Goal: Task Accomplishment & Management: Manage account settings

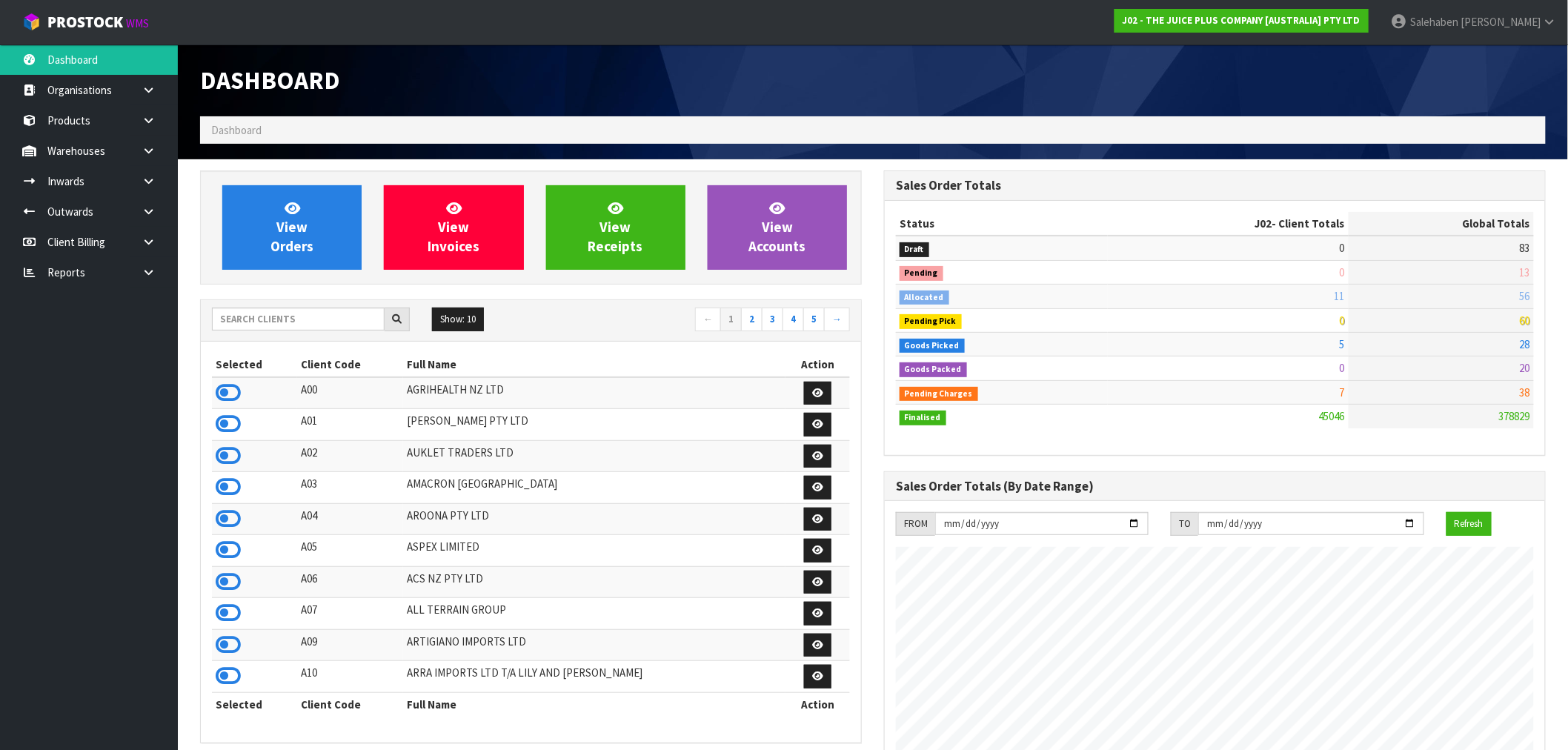
scroll to position [1123, 684]
click at [314, 323] on input "text" at bounding box center [298, 319] width 173 height 23
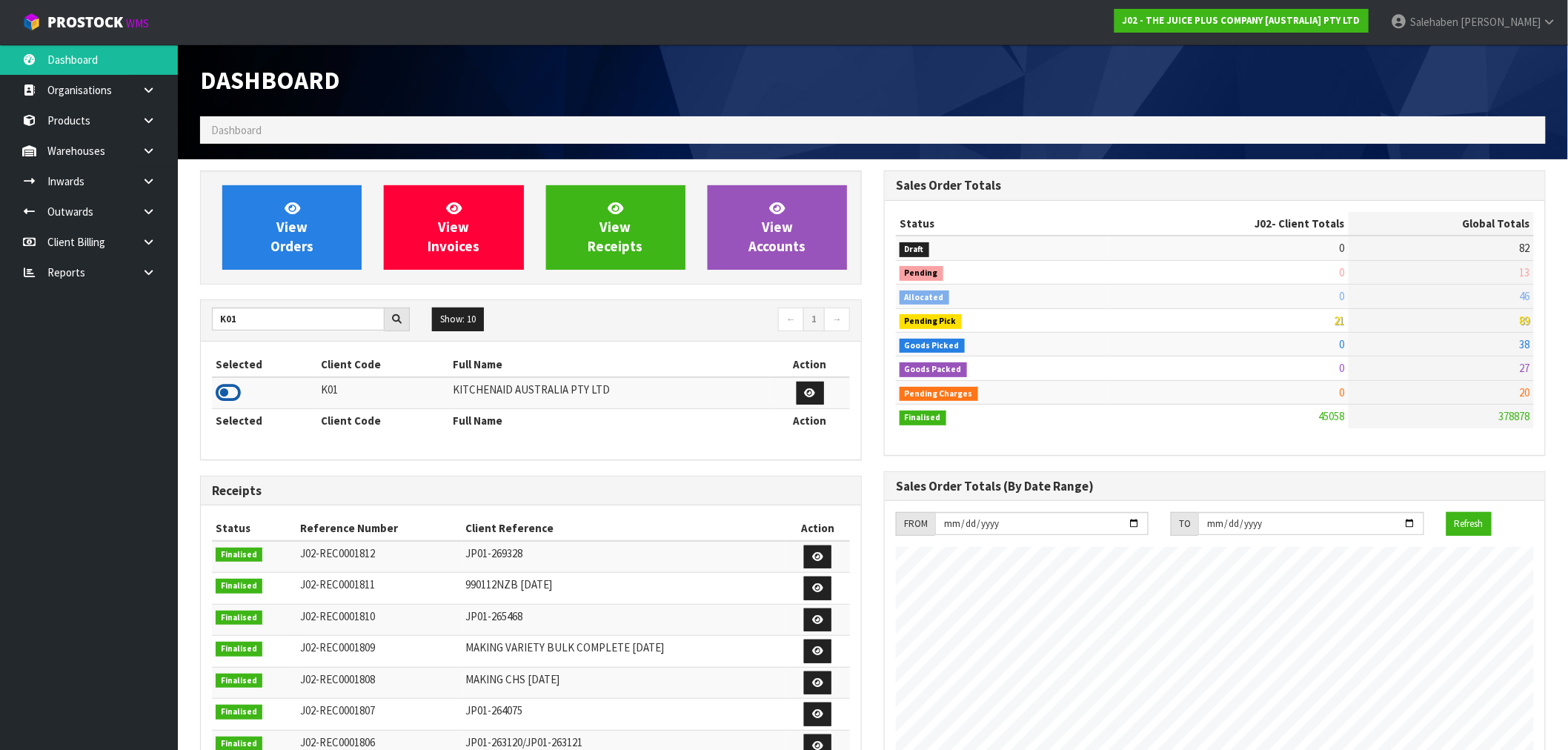
click at [226, 391] on icon at bounding box center [227, 393] width 25 height 23
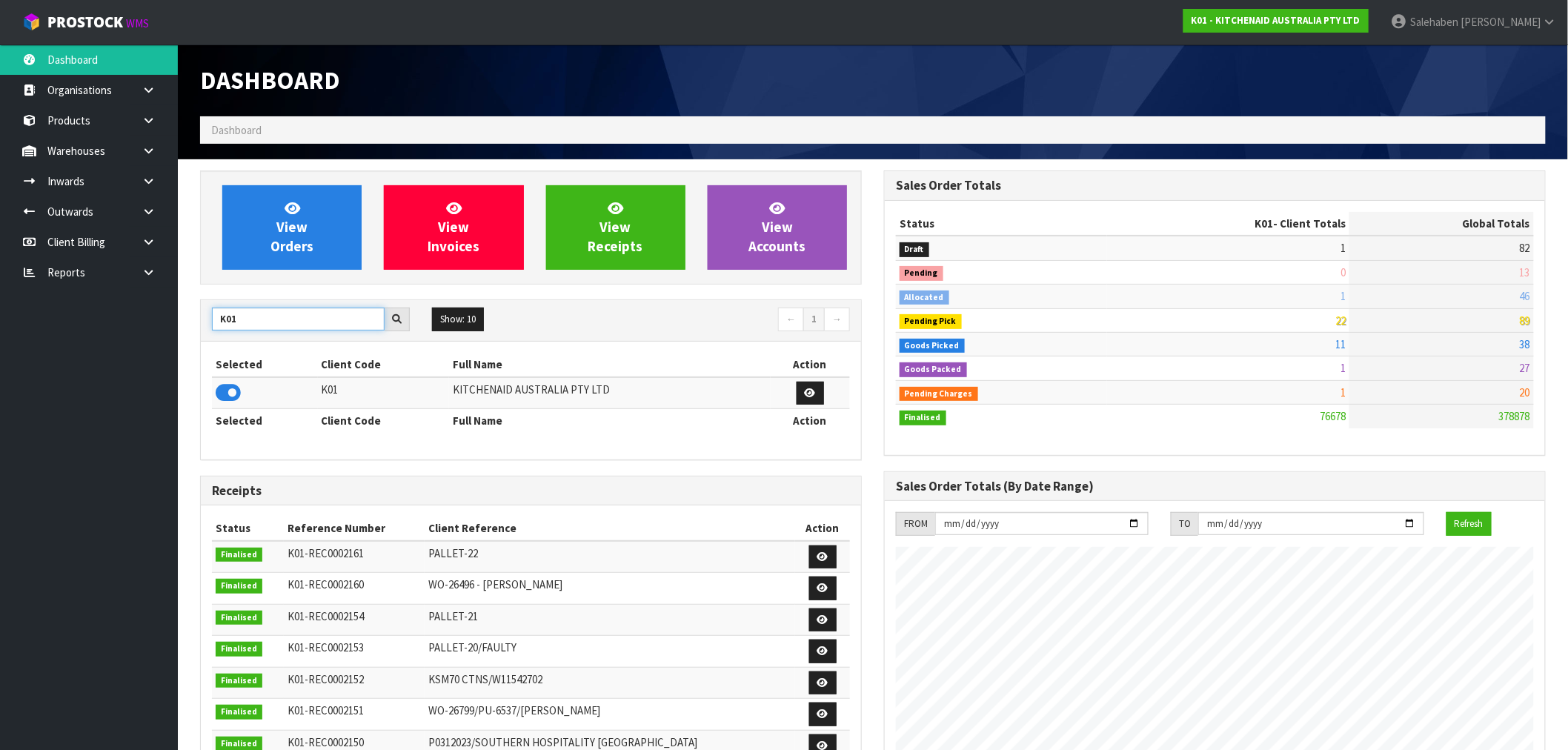
drag, startPoint x: 246, startPoint y: 319, endPoint x: 172, endPoint y: 336, distance: 75.9
click at [172, 336] on body "Toggle navigation ProStock WMS K01 - KITCHENAID AUSTRALIA PTY LTD [PERSON_NAME]…" at bounding box center [784, 375] width 1568 height 750
click at [227, 393] on icon at bounding box center [227, 393] width 25 height 23
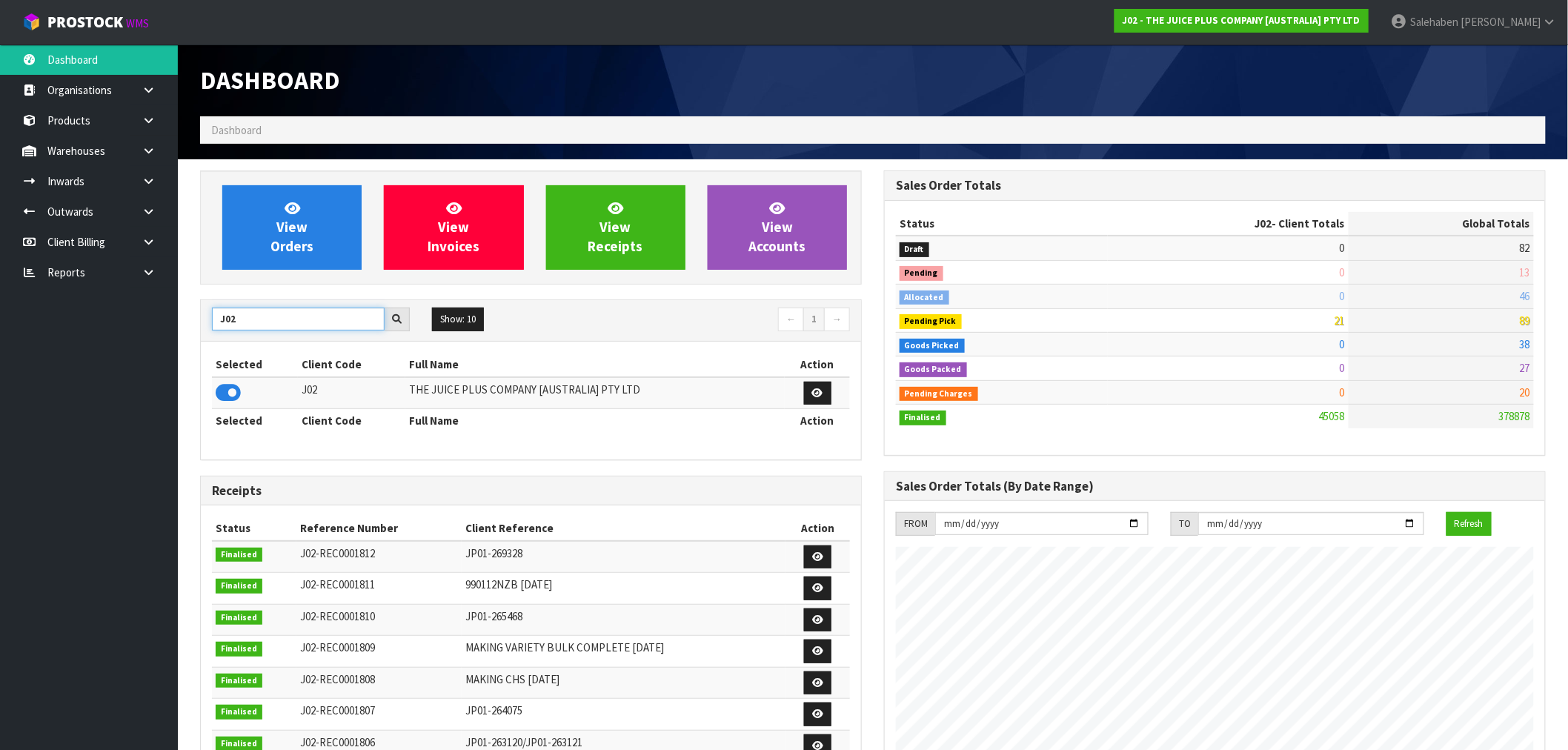
drag, startPoint x: 247, startPoint y: 315, endPoint x: 179, endPoint y: 344, distance: 73.9
click at [179, 344] on section "View Orders View Invoices View Receipts View Accounts J02 Show: 10 5 10 25 50 ←…" at bounding box center [872, 733] width 1390 height 1146
click at [227, 396] on icon at bounding box center [227, 393] width 25 height 23
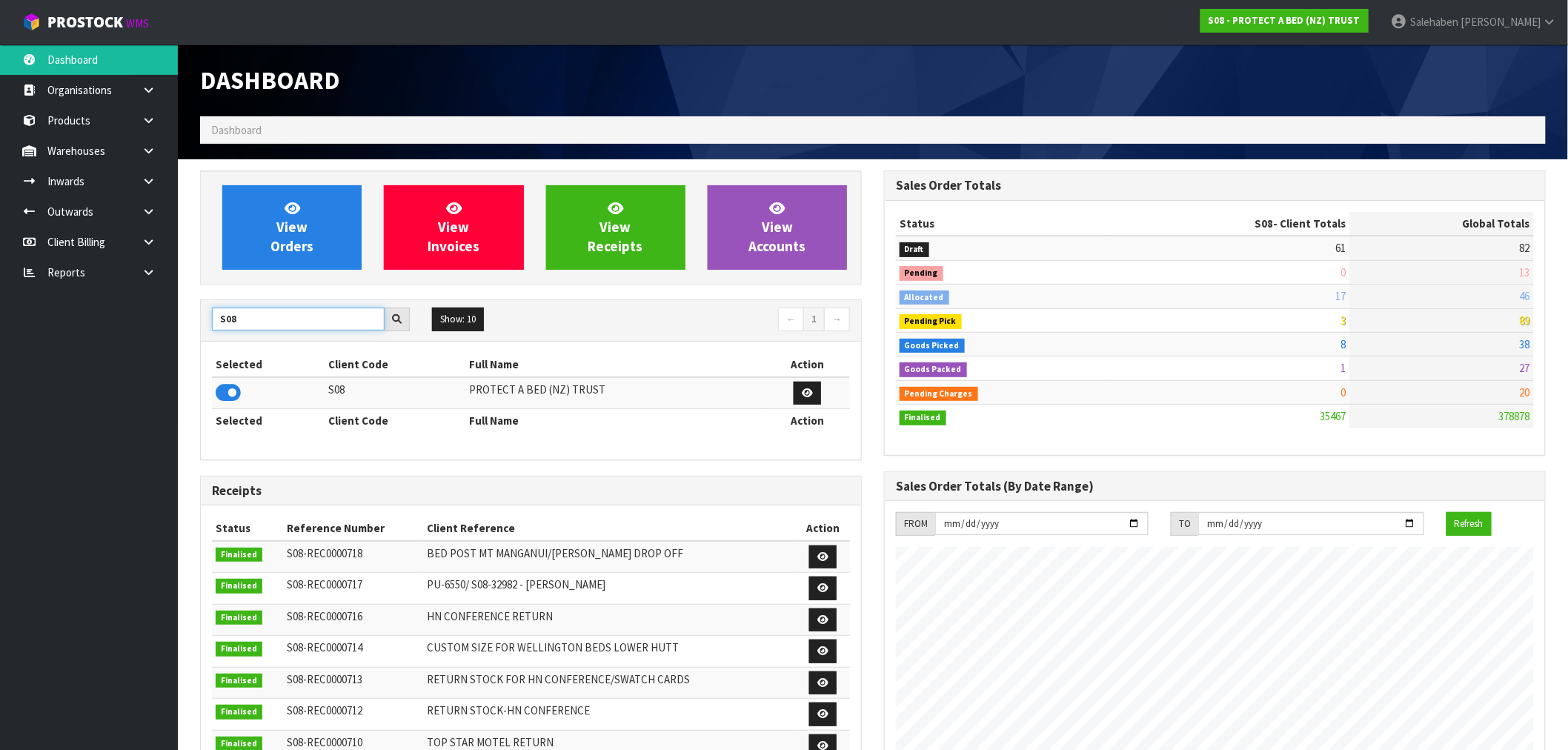
drag, startPoint x: 245, startPoint y: 320, endPoint x: 166, endPoint y: 337, distance: 80.8
click at [166, 337] on body "Toggle navigation ProStock WMS S08 - PROTECT A BED (NZ) TRUST [PERSON_NAME] Log…" at bounding box center [784, 375] width 1568 height 750
click at [234, 410] on th "Selected" at bounding box center [267, 420] width 110 height 24
click at [226, 400] on icon at bounding box center [227, 393] width 25 height 23
drag, startPoint x: 242, startPoint y: 319, endPoint x: 205, endPoint y: 326, distance: 37.7
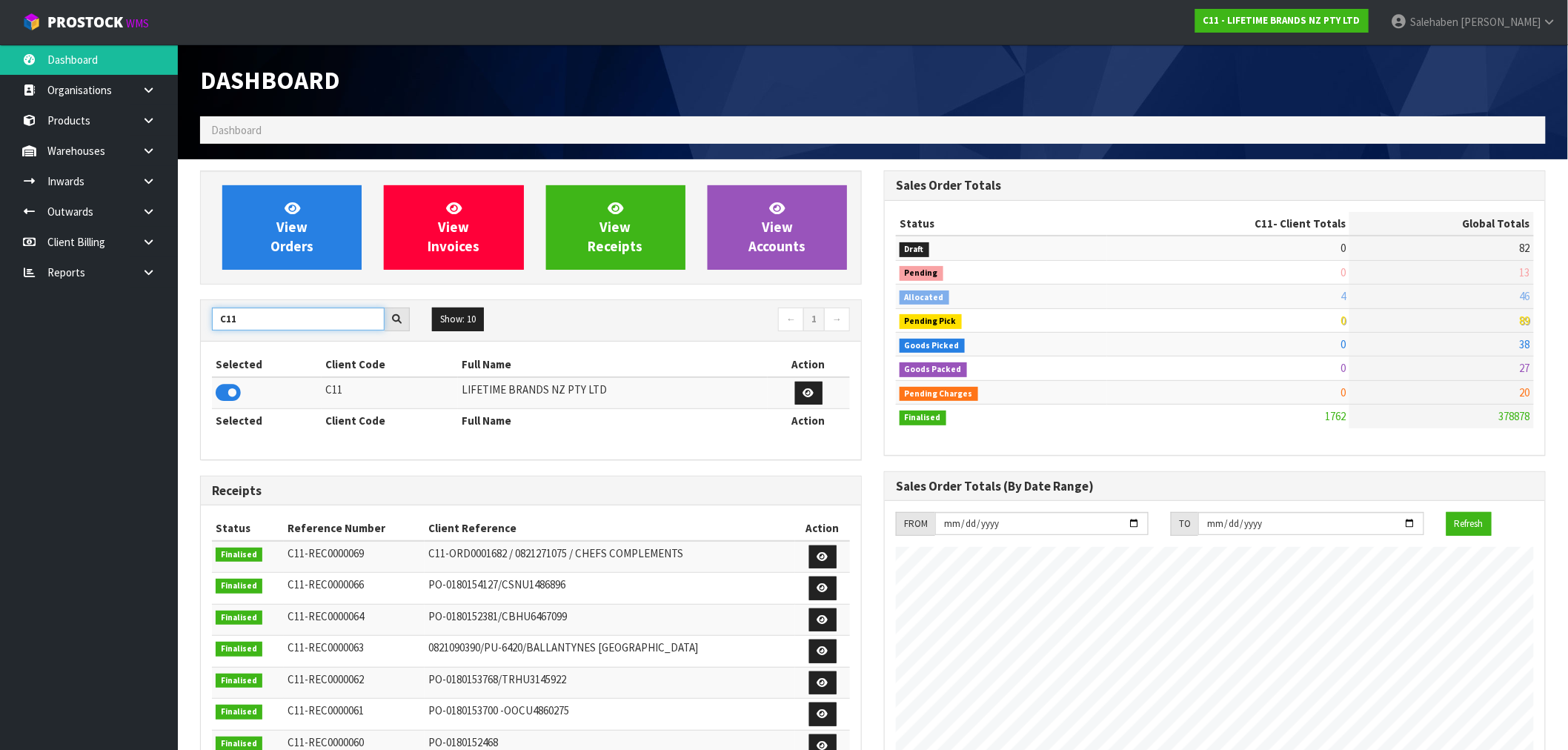
click at [205, 326] on div "C11" at bounding box center [310, 319] width 220 height 24
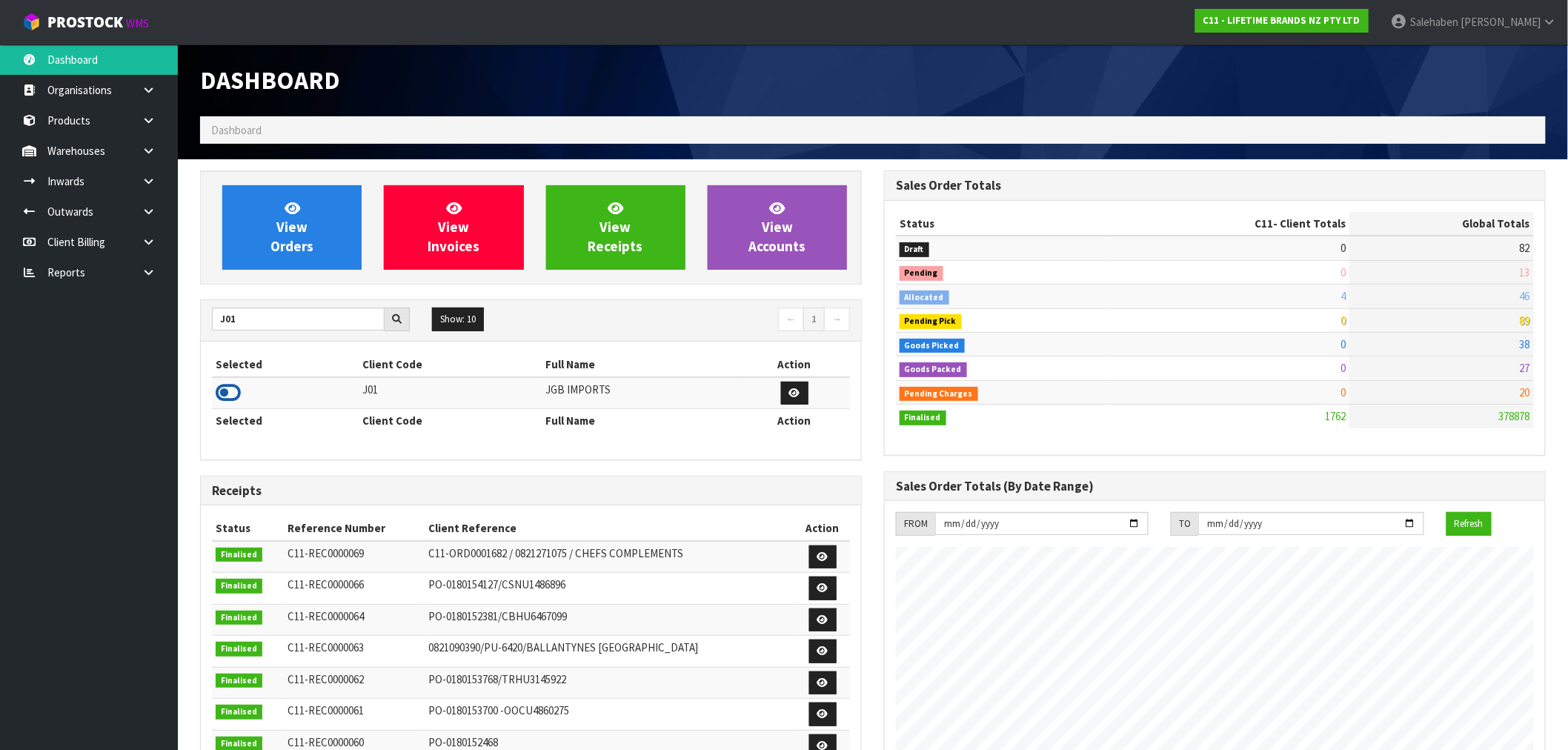
click at [226, 388] on icon at bounding box center [227, 393] width 25 height 23
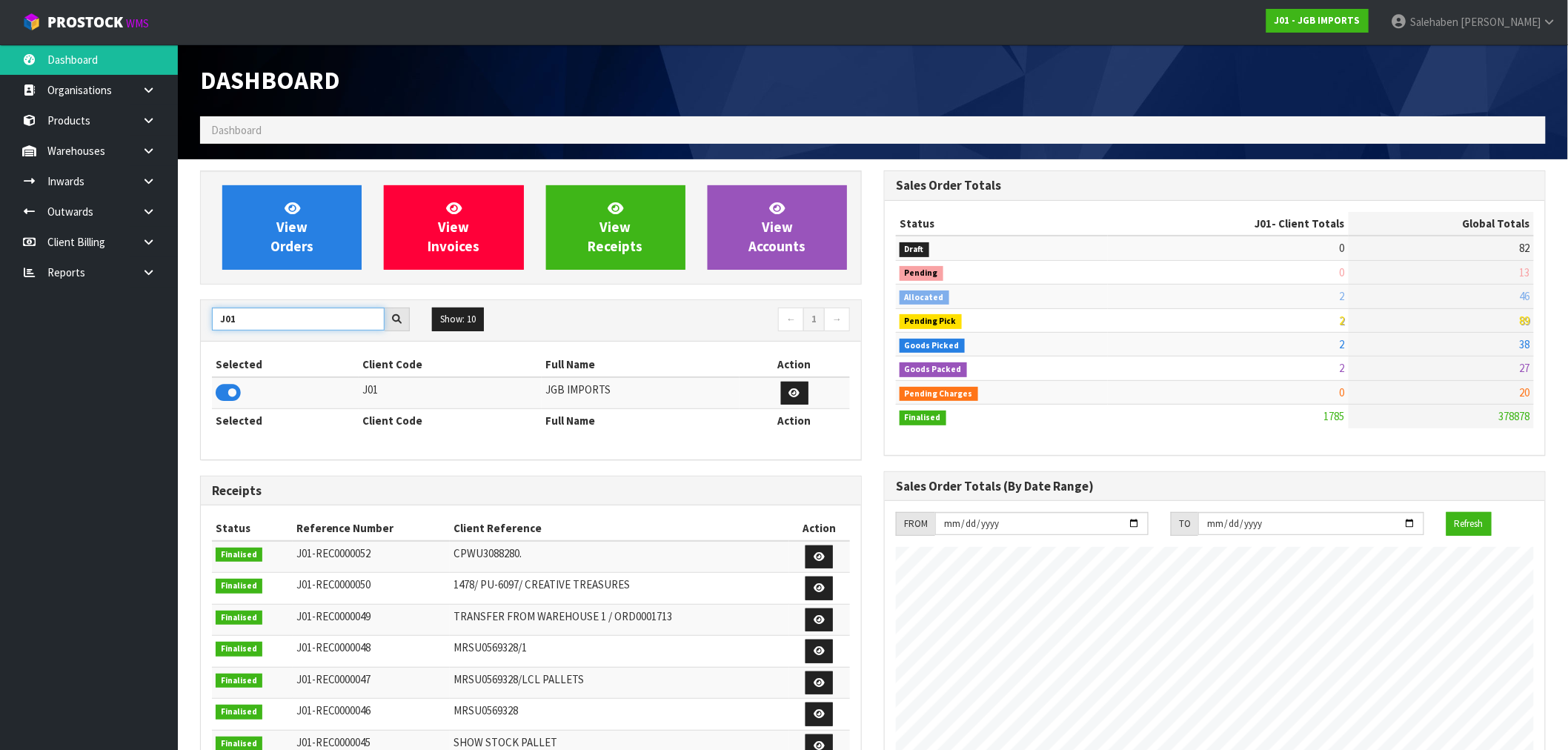
drag, startPoint x: 240, startPoint y: 320, endPoint x: 158, endPoint y: 328, distance: 82.4
click at [159, 328] on body "Toggle navigation ProStock WMS J01 - JGB IMPORTS [PERSON_NAME] Logout Dashboard…" at bounding box center [784, 375] width 1568 height 750
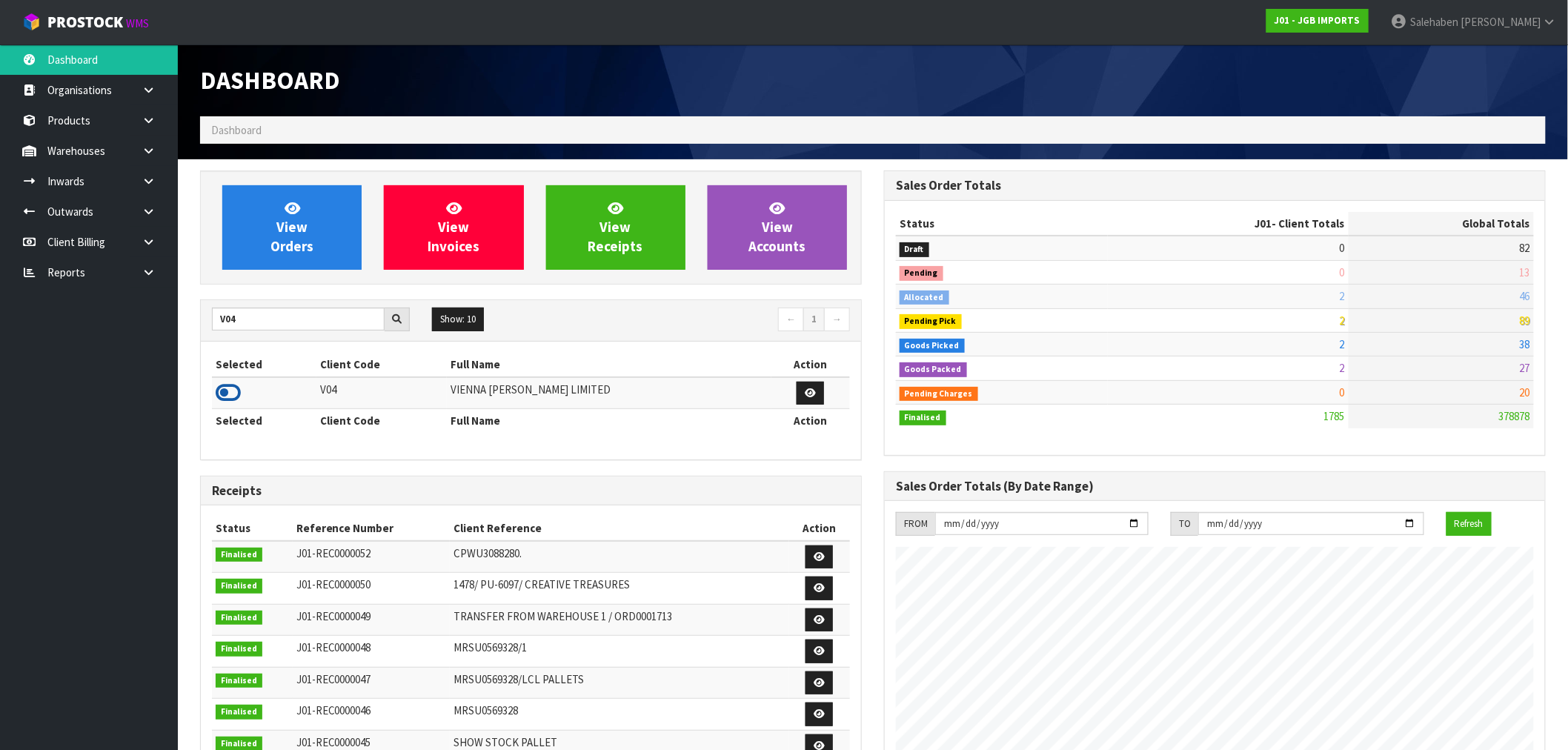
click at [230, 395] on icon at bounding box center [227, 393] width 25 height 23
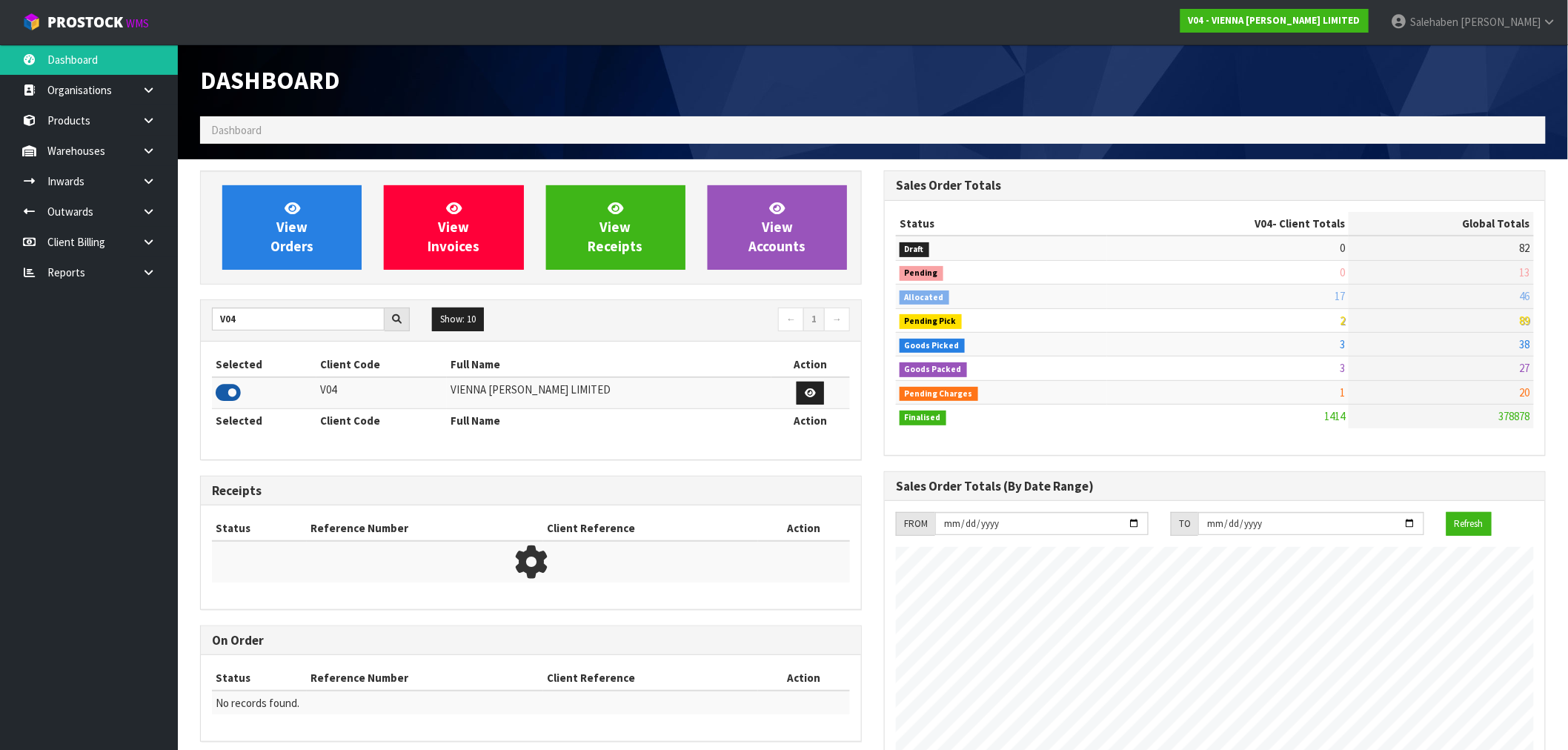
scroll to position [1172, 684]
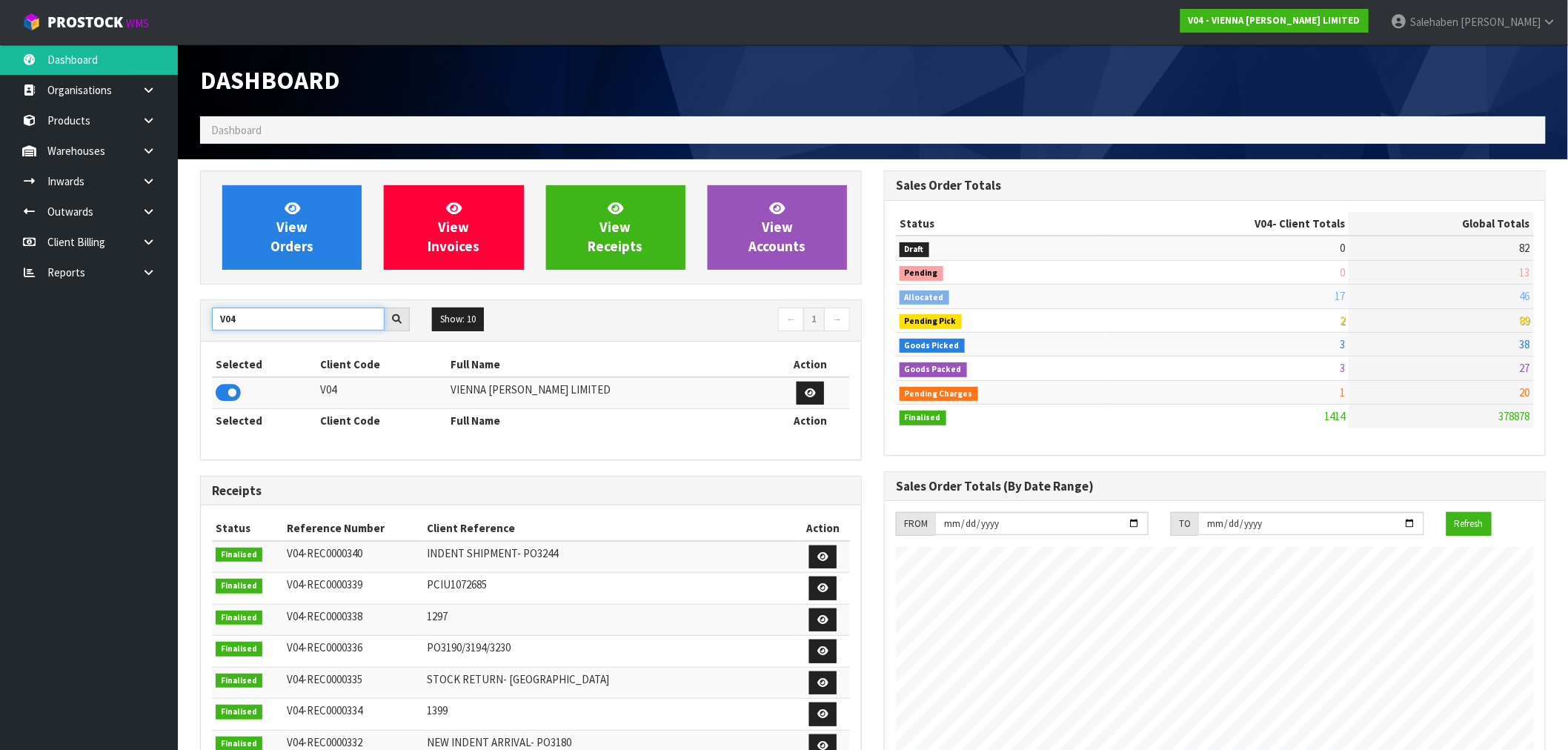
click at [245, 322] on input "V04" at bounding box center [298, 319] width 173 height 23
type input "V01"
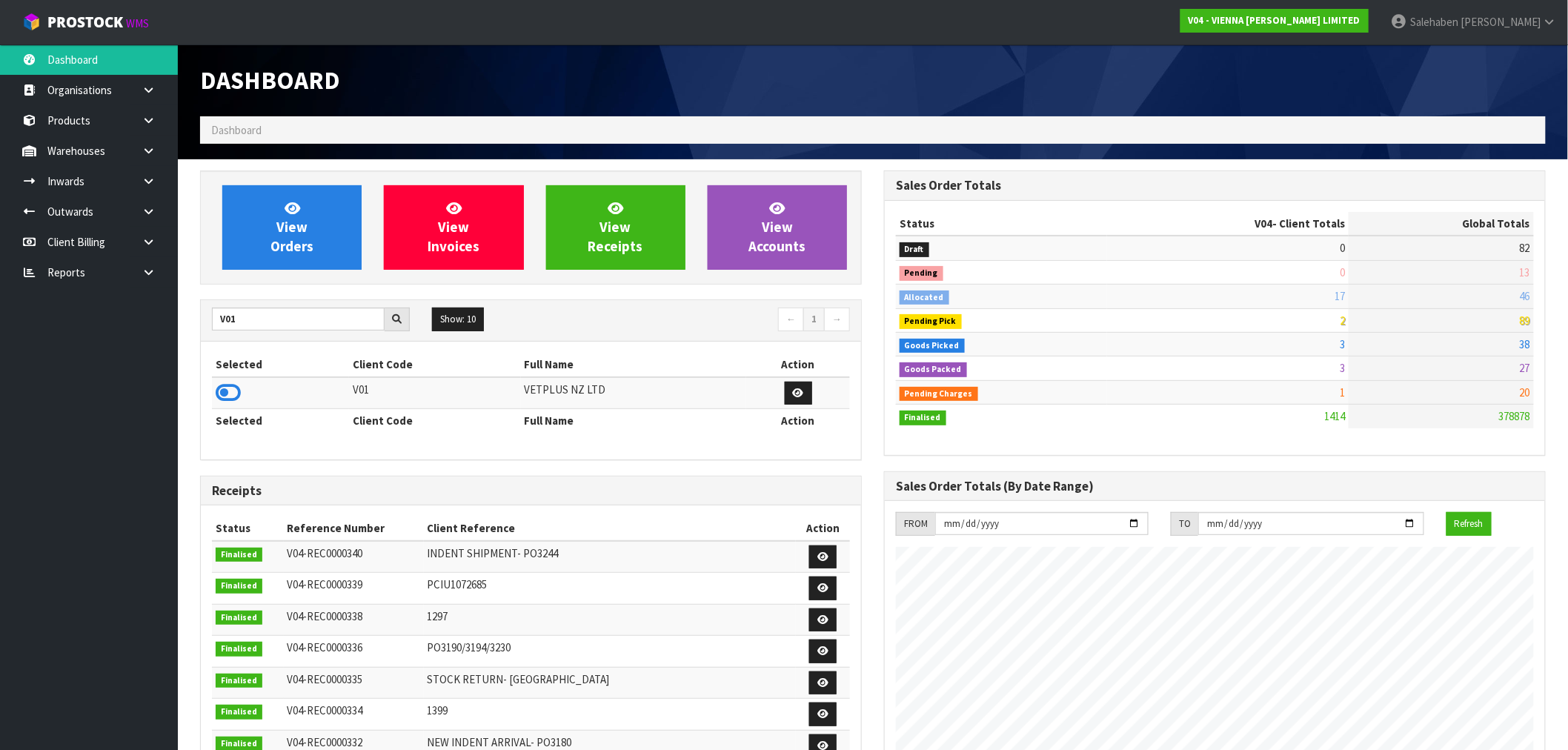
click at [235, 391] on icon at bounding box center [227, 393] width 25 height 23
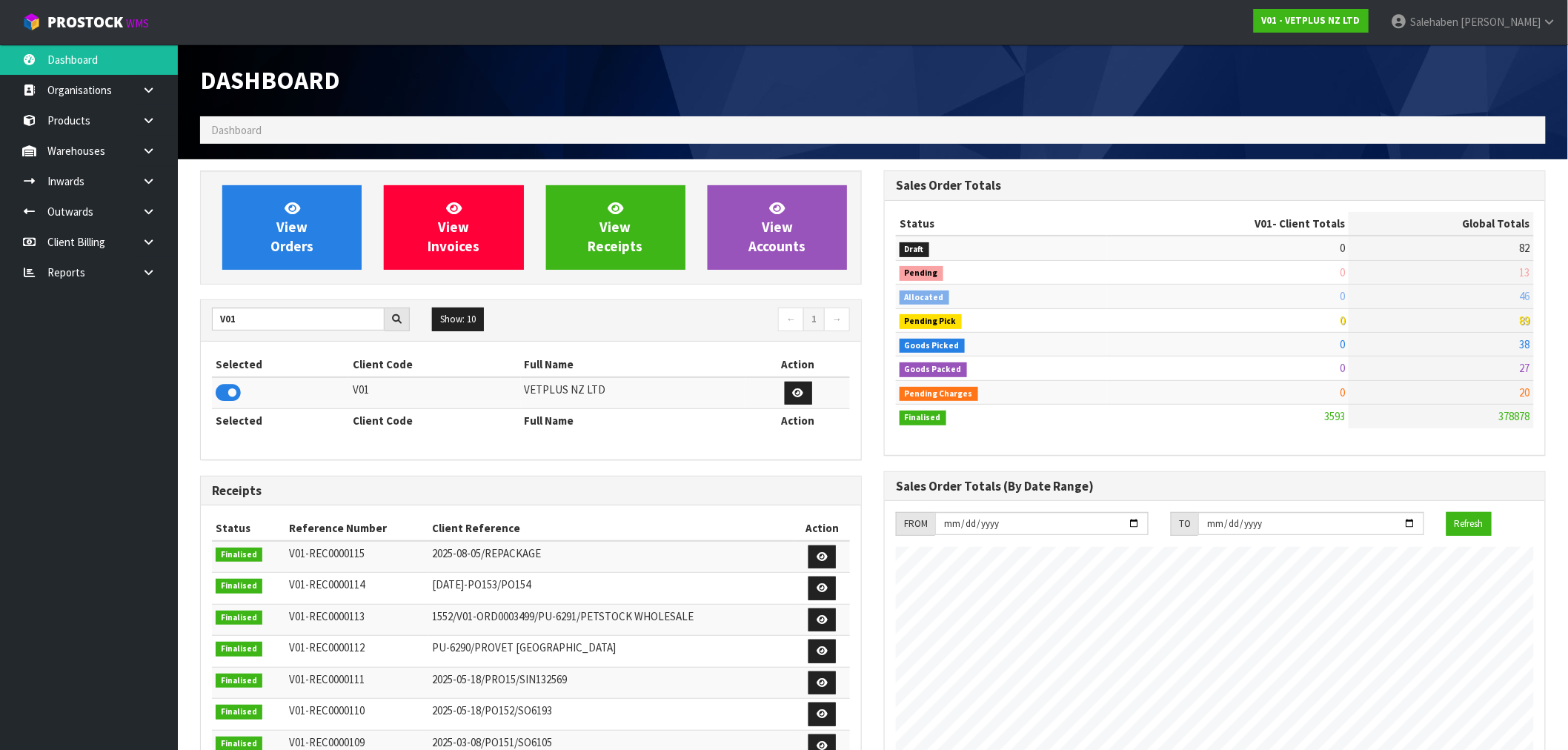
scroll to position [1123, 684]
click at [295, 245] on span "View Orders" at bounding box center [291, 228] width 43 height 56
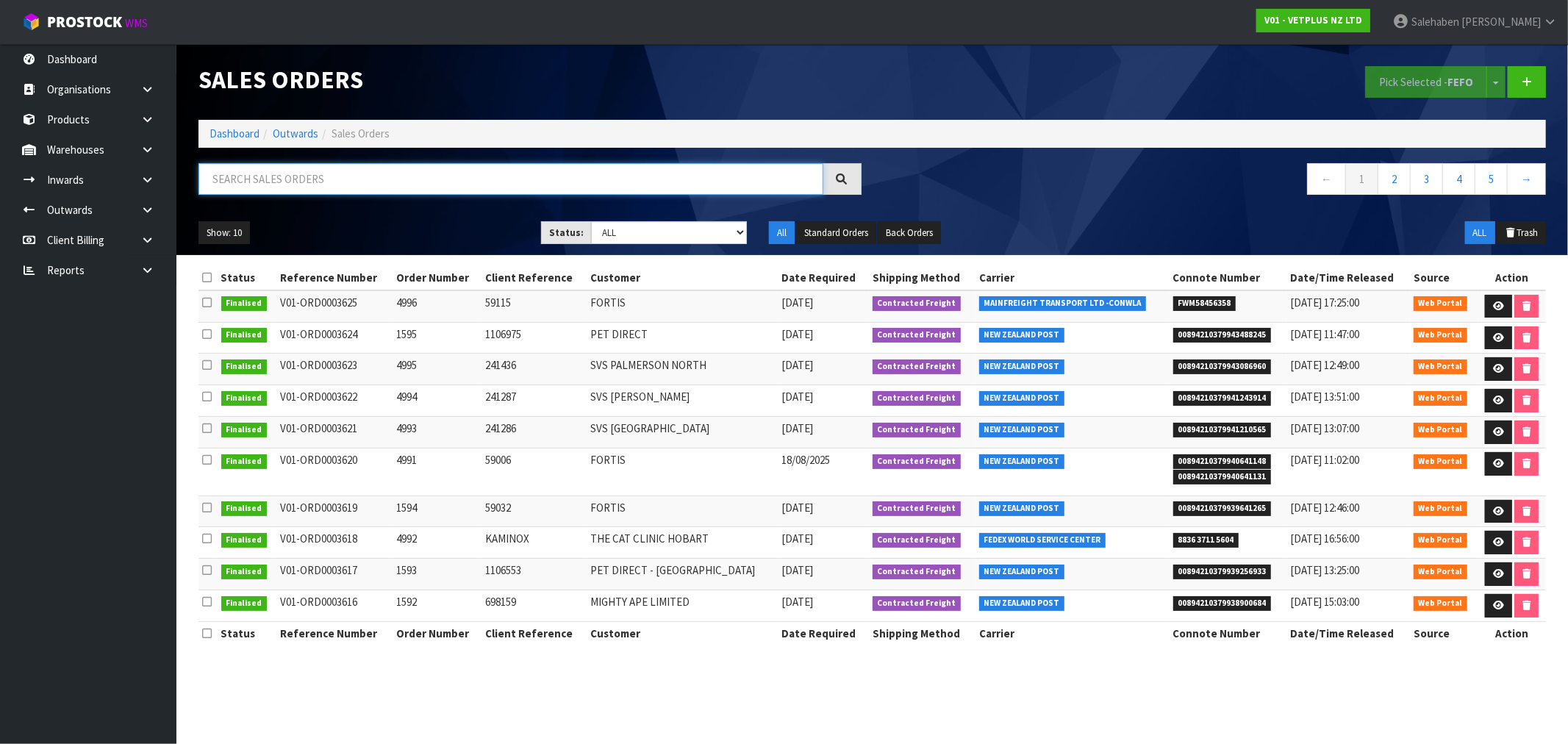
click at [295, 179] on input "text" at bounding box center [511, 179] width 625 height 32
click at [291, 125] on ol "Dashboard Outwards Sales Orders" at bounding box center [873, 133] width 1347 height 27
click at [289, 131] on link "Outwards" at bounding box center [295, 133] width 46 height 14
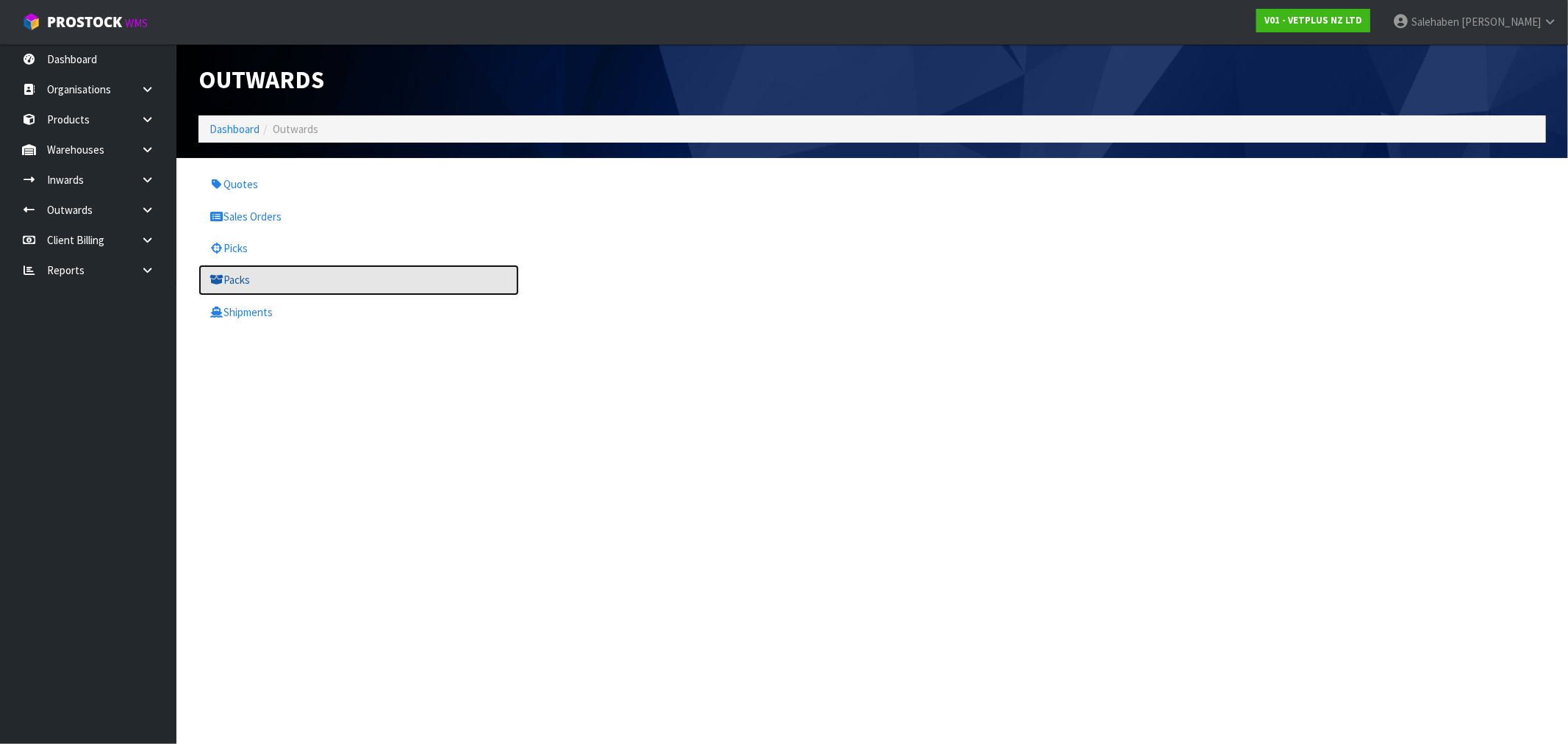
click at [240, 295] on link "Packs" at bounding box center [359, 279] width 321 height 30
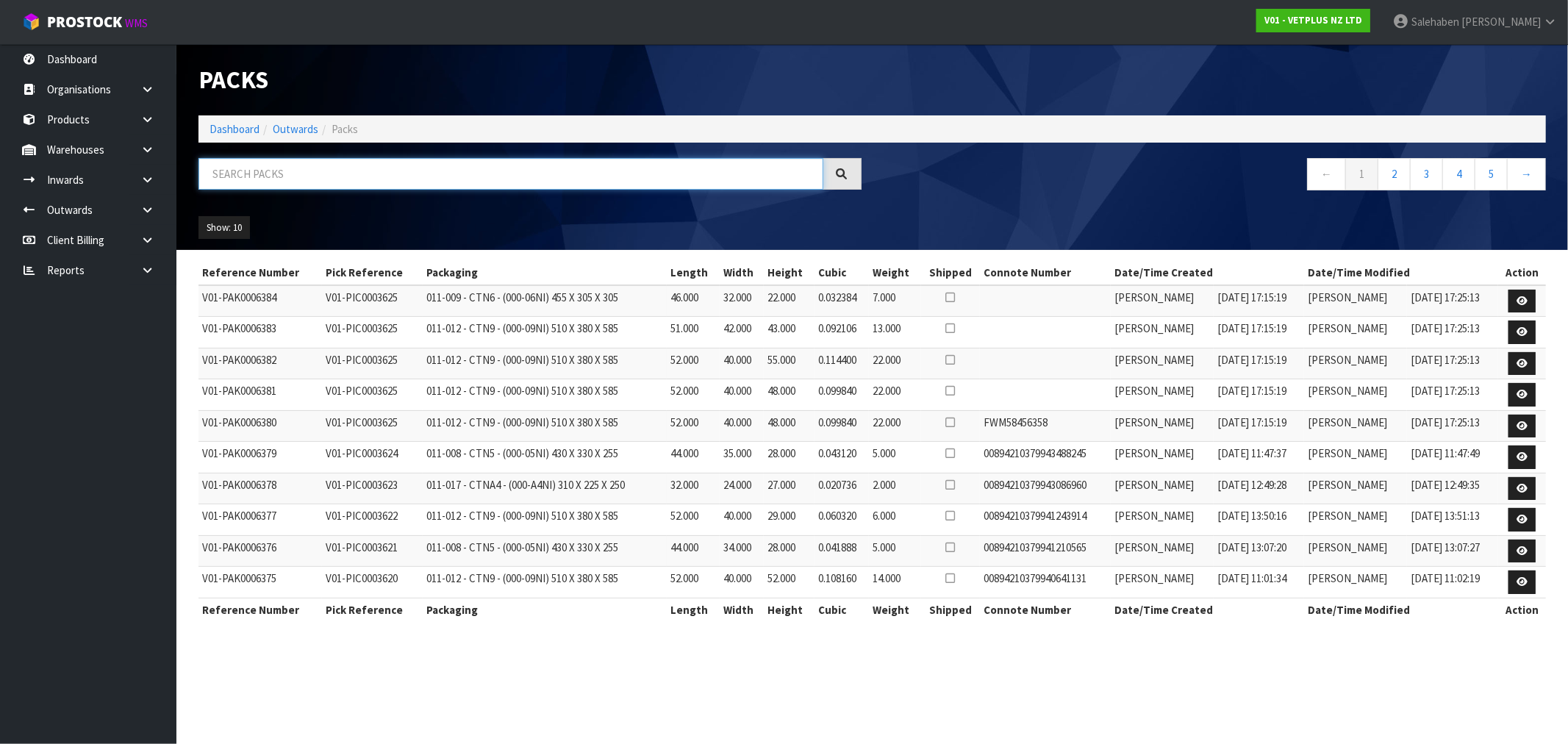
click at [346, 170] on input "text" at bounding box center [511, 174] width 625 height 32
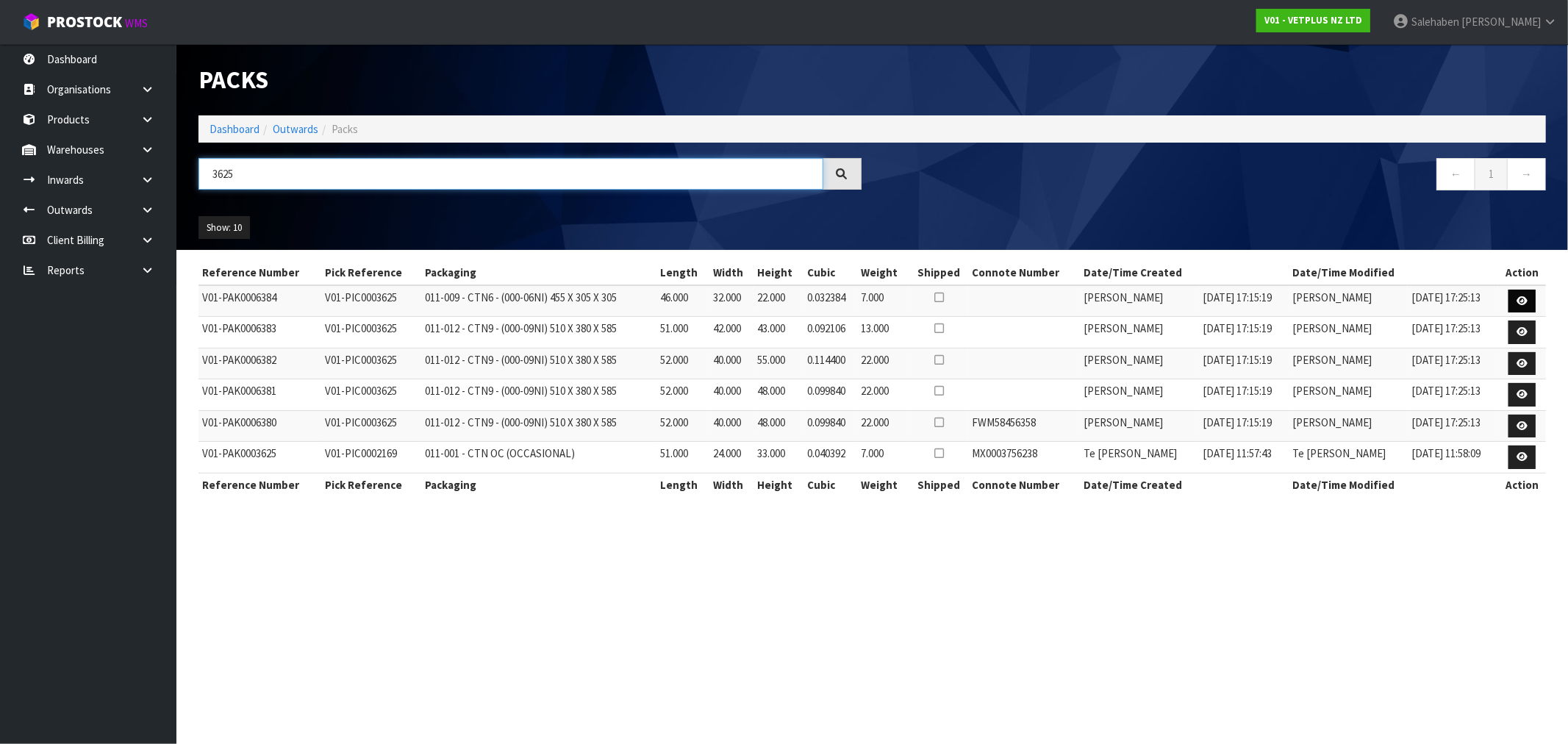
type input "3625"
click at [1524, 298] on icon at bounding box center [1522, 301] width 11 height 10
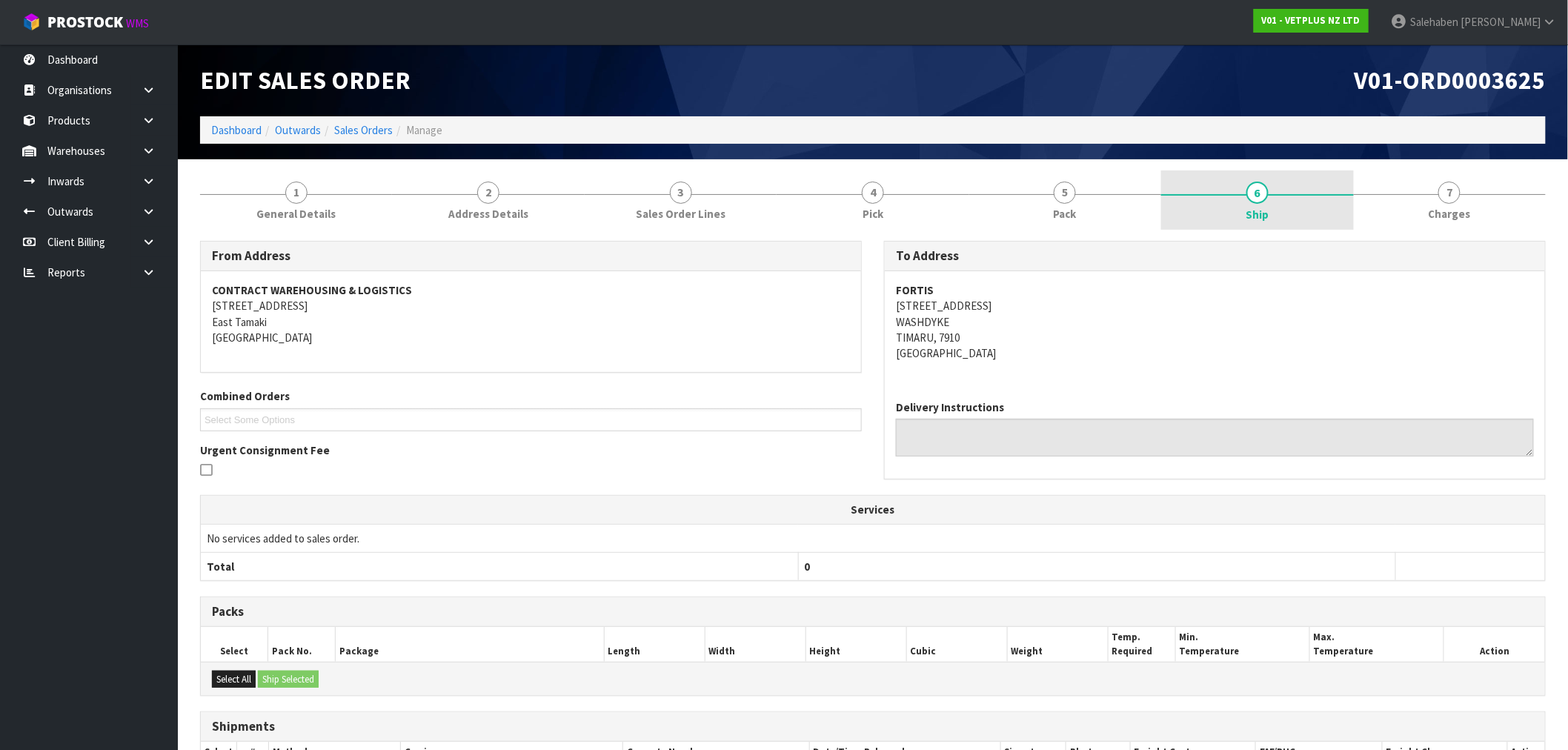
click at [1253, 190] on span "6" at bounding box center [1258, 193] width 23 height 23
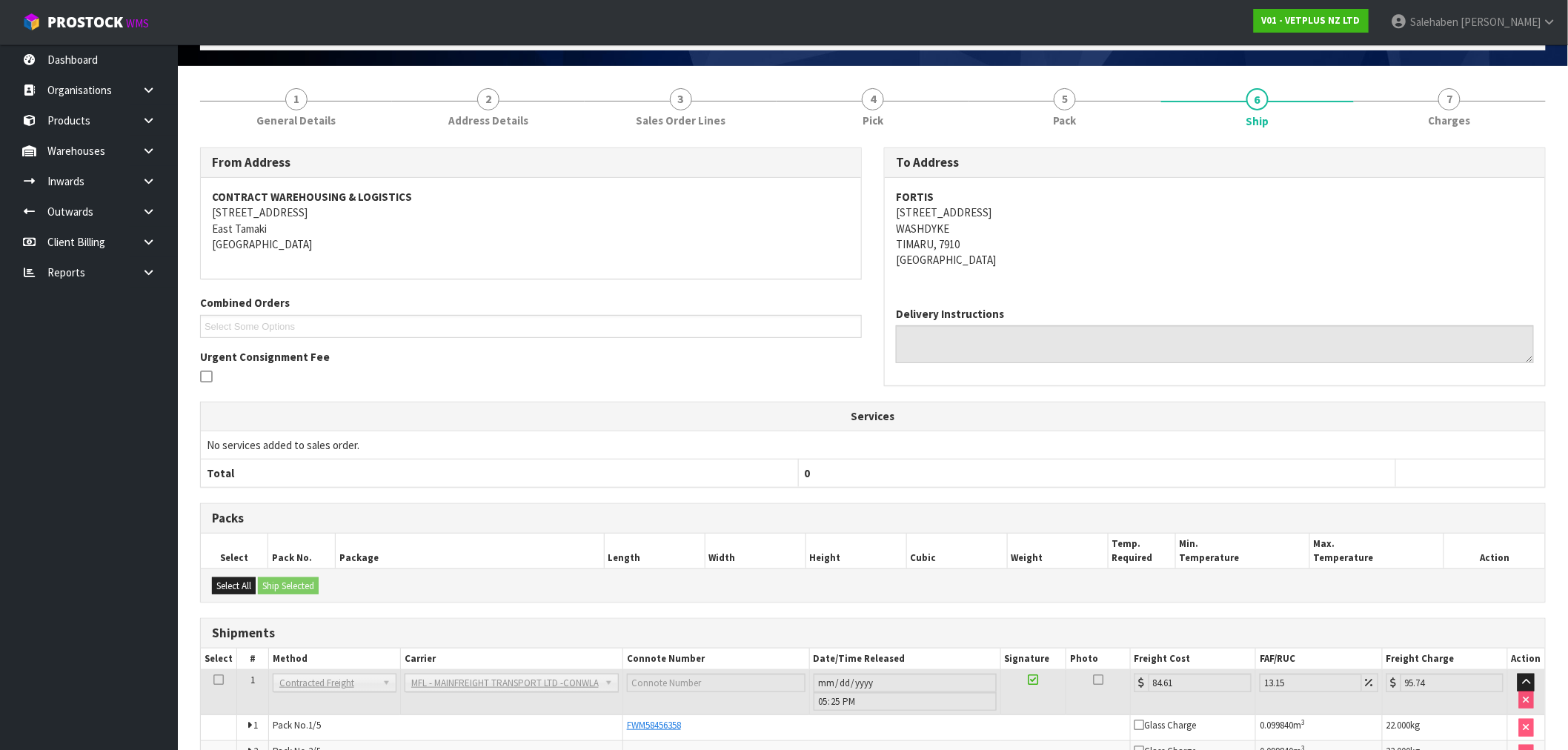
scroll to position [92, 0]
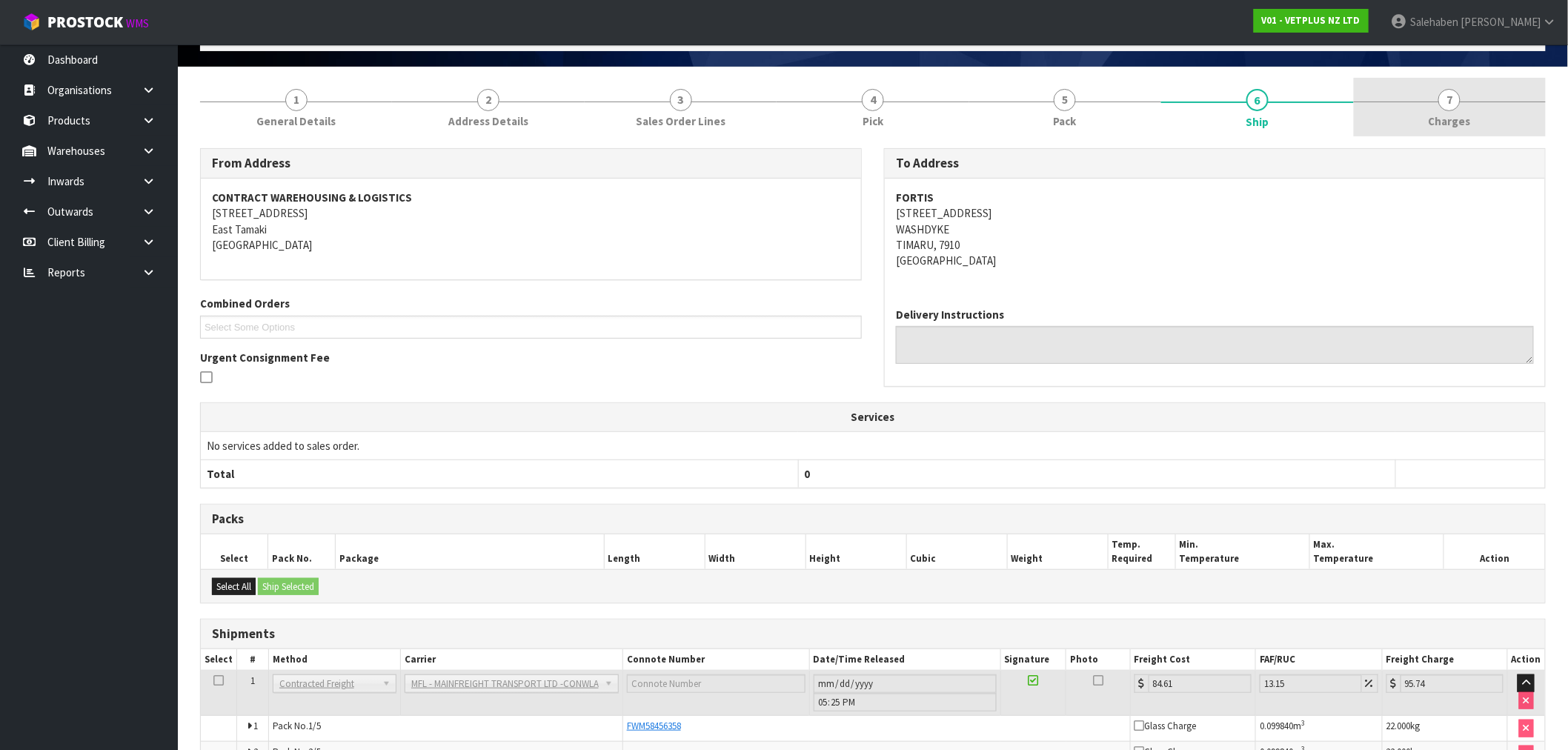
click at [1477, 112] on link "7 [GEOGRAPHIC_DATA]" at bounding box center [1449, 106] width 192 height 58
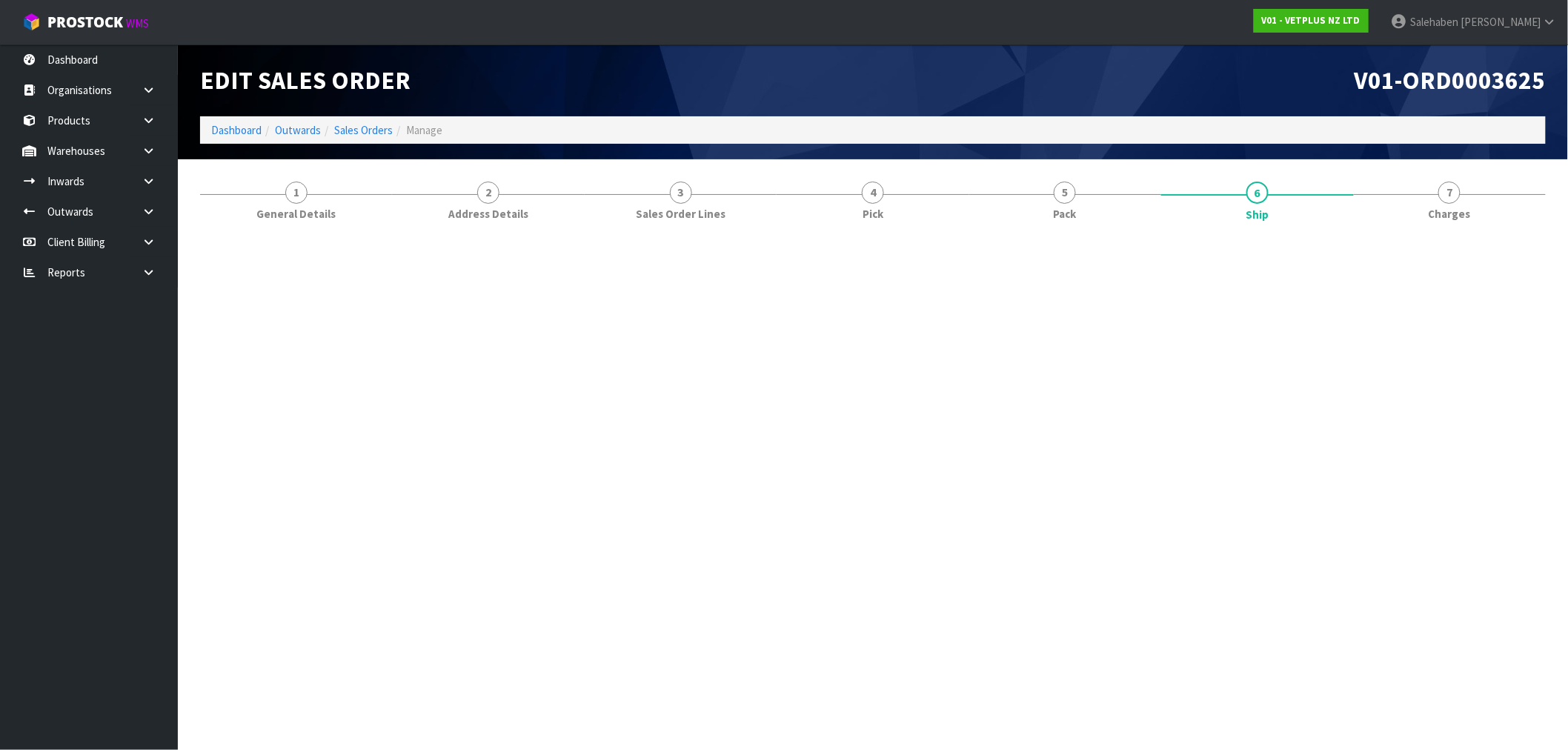
scroll to position [0, 0]
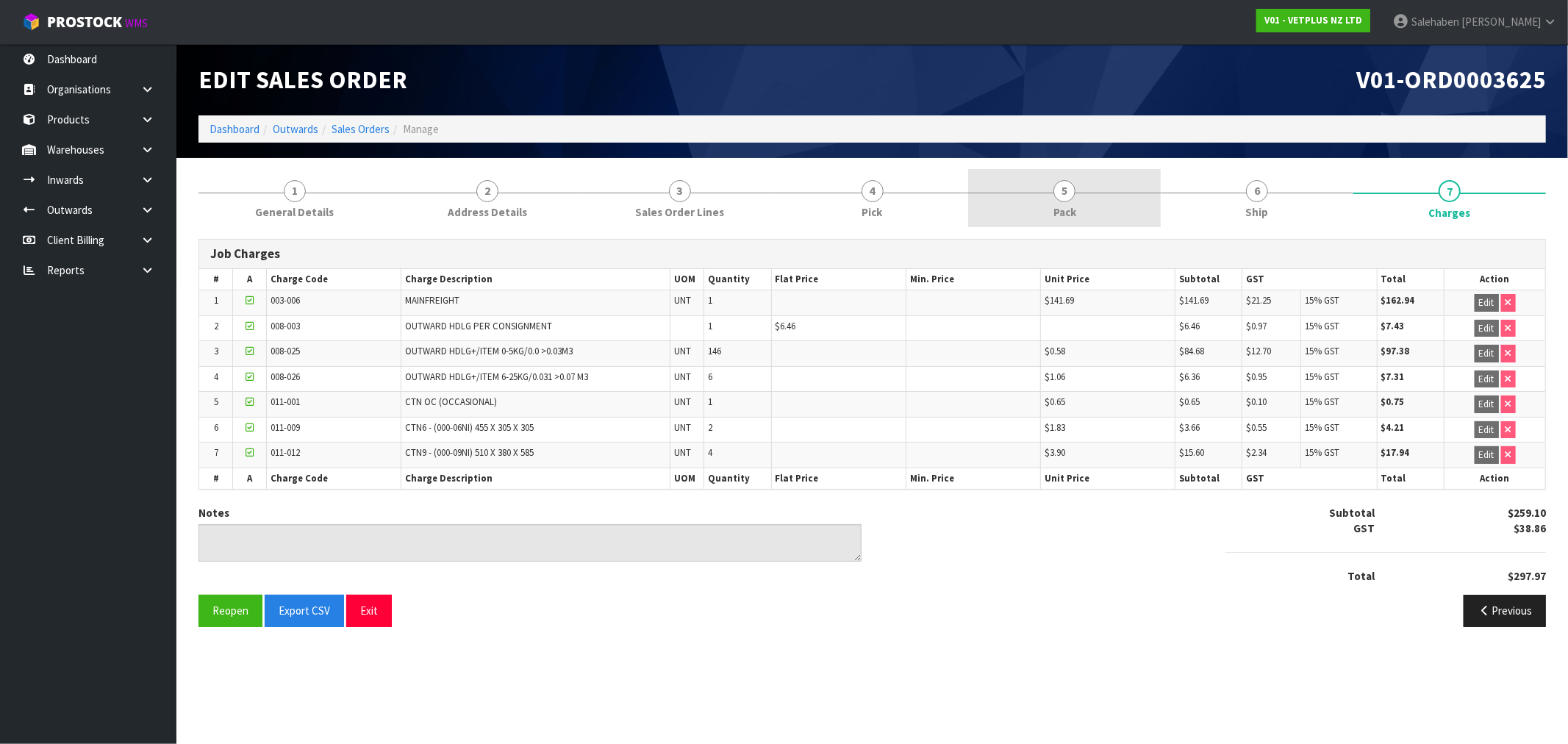
click at [1062, 196] on span "5" at bounding box center [1065, 191] width 22 height 22
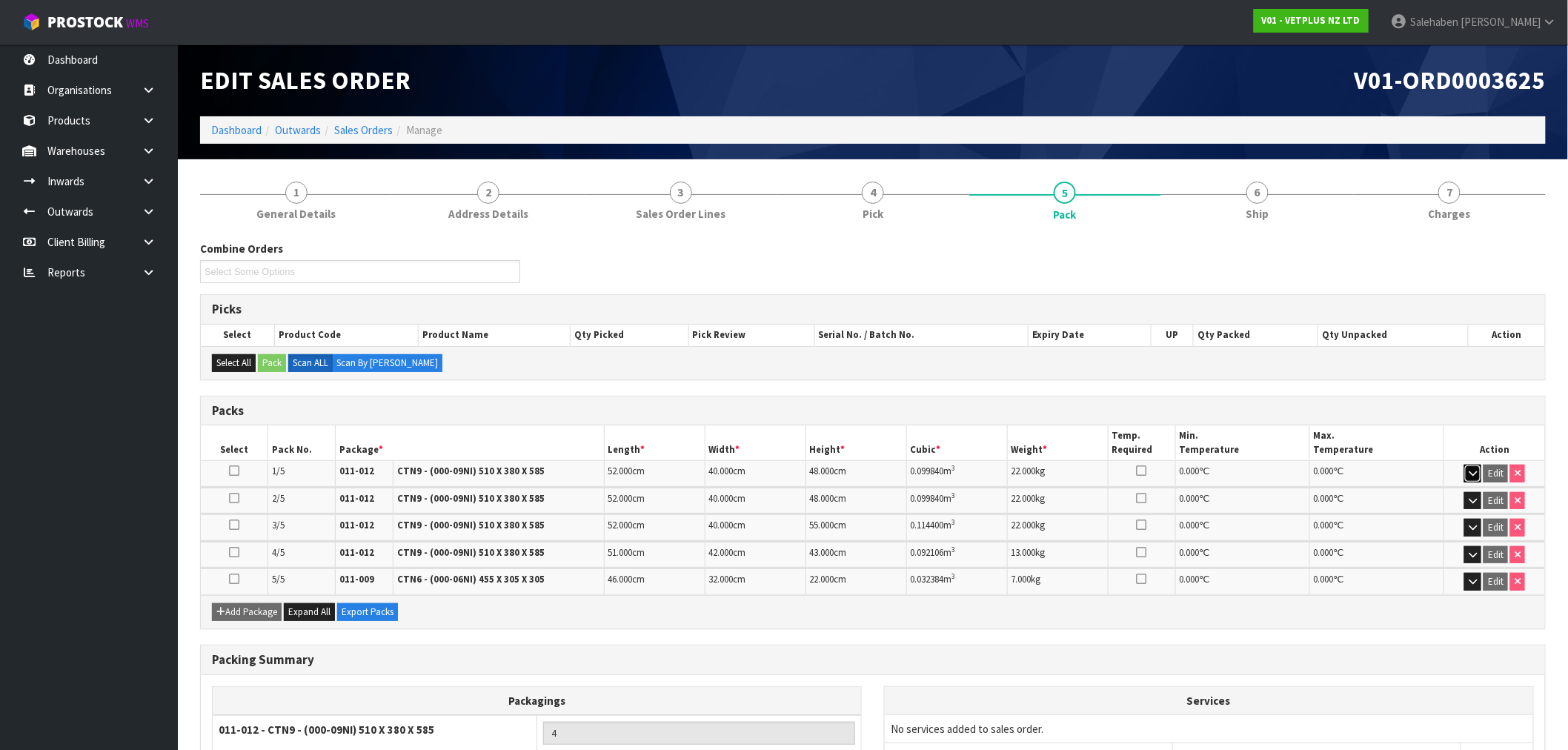
click at [1470, 472] on icon "button" at bounding box center [1472, 473] width 8 height 10
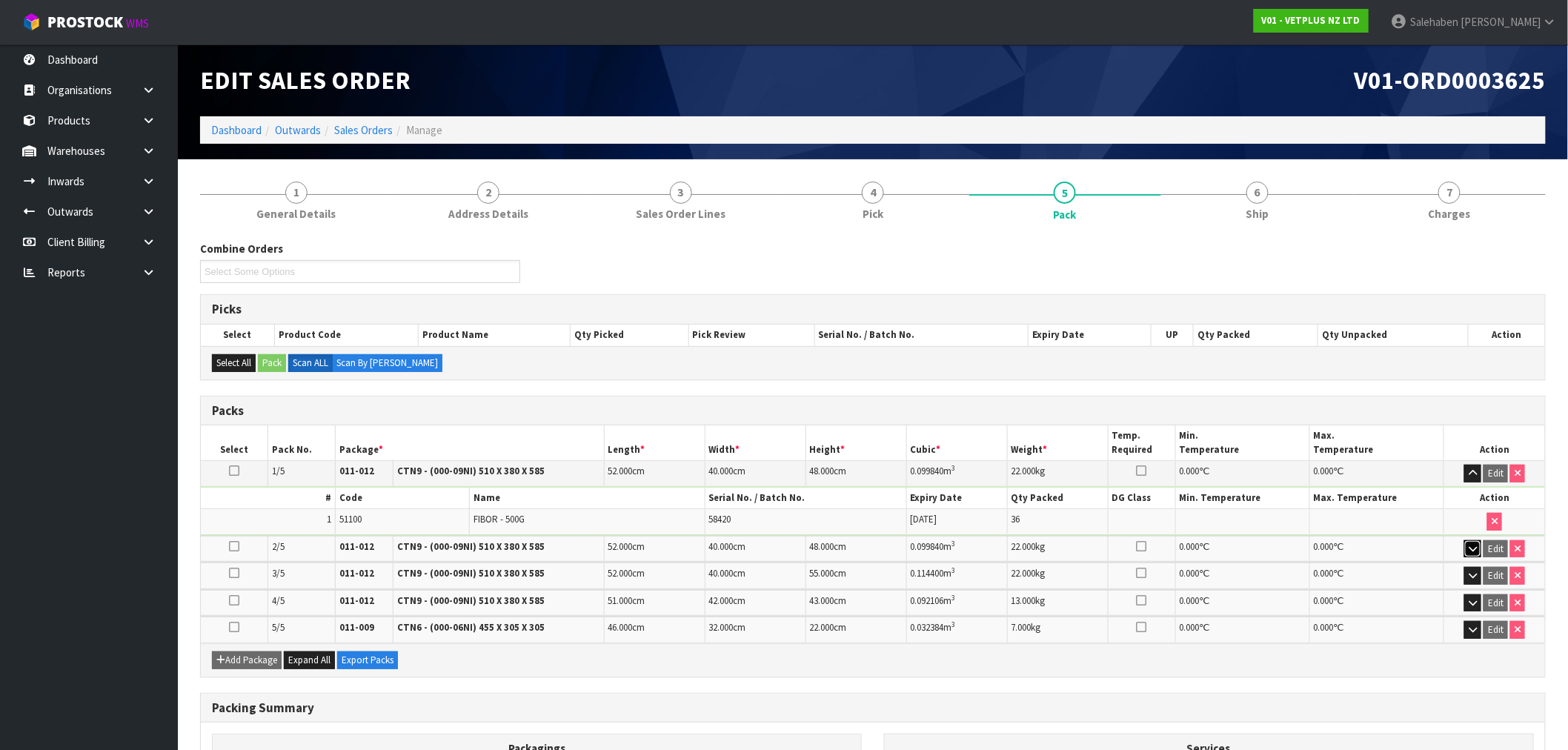
click at [1475, 549] on icon "button" at bounding box center [1472, 549] width 8 height 10
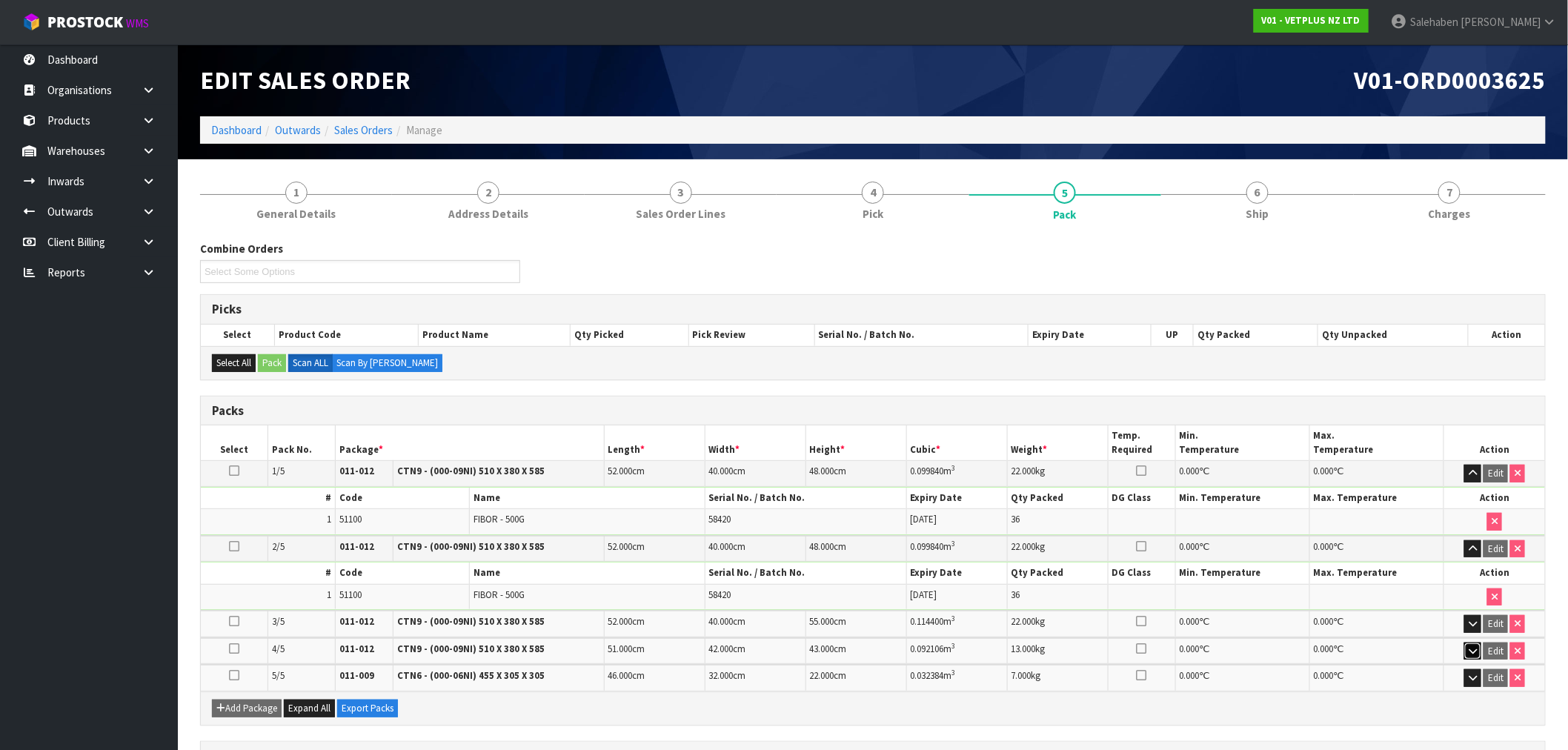
click at [1476, 651] on icon "button" at bounding box center [1472, 651] width 8 height 10
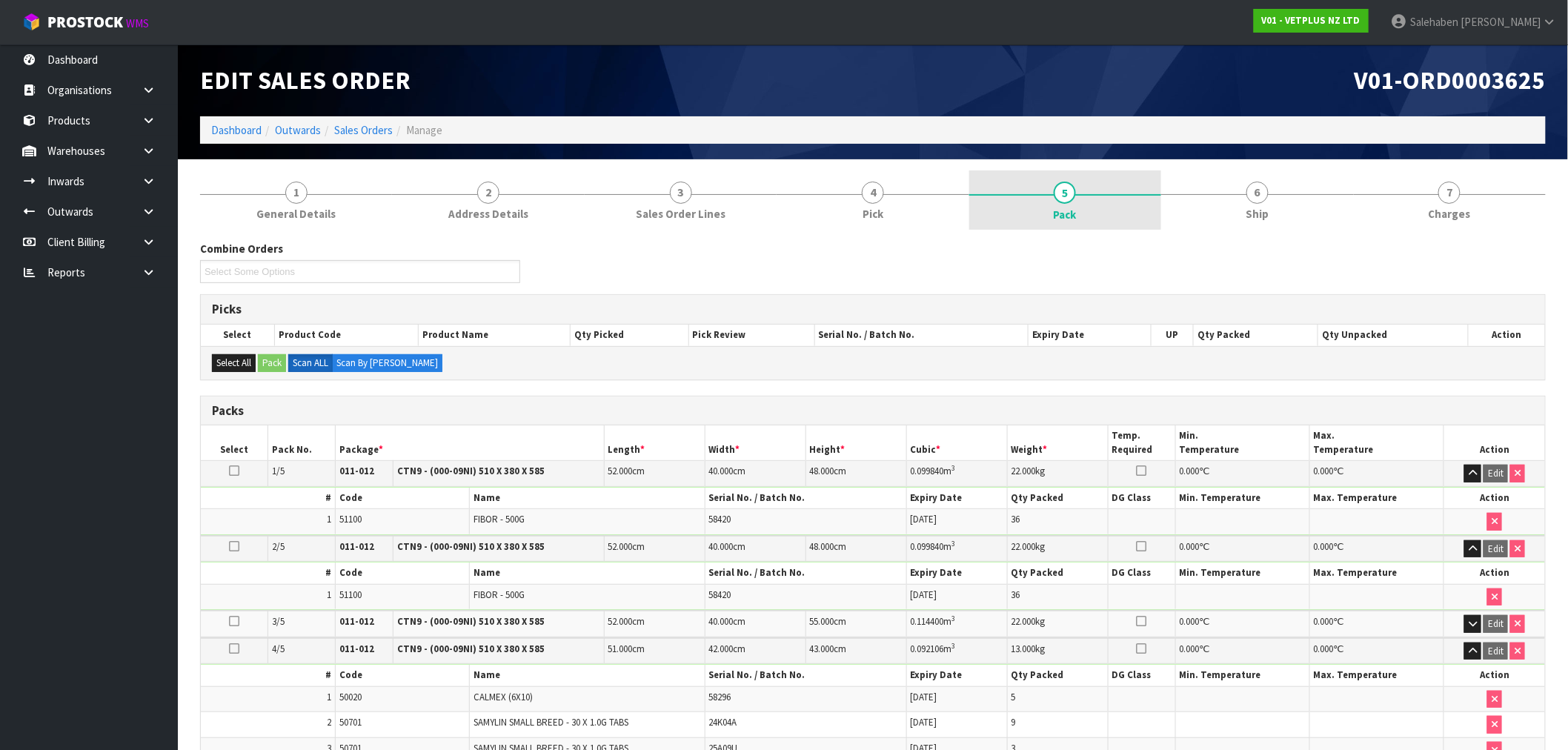
click at [1069, 201] on span "5" at bounding box center [1065, 193] width 23 height 23
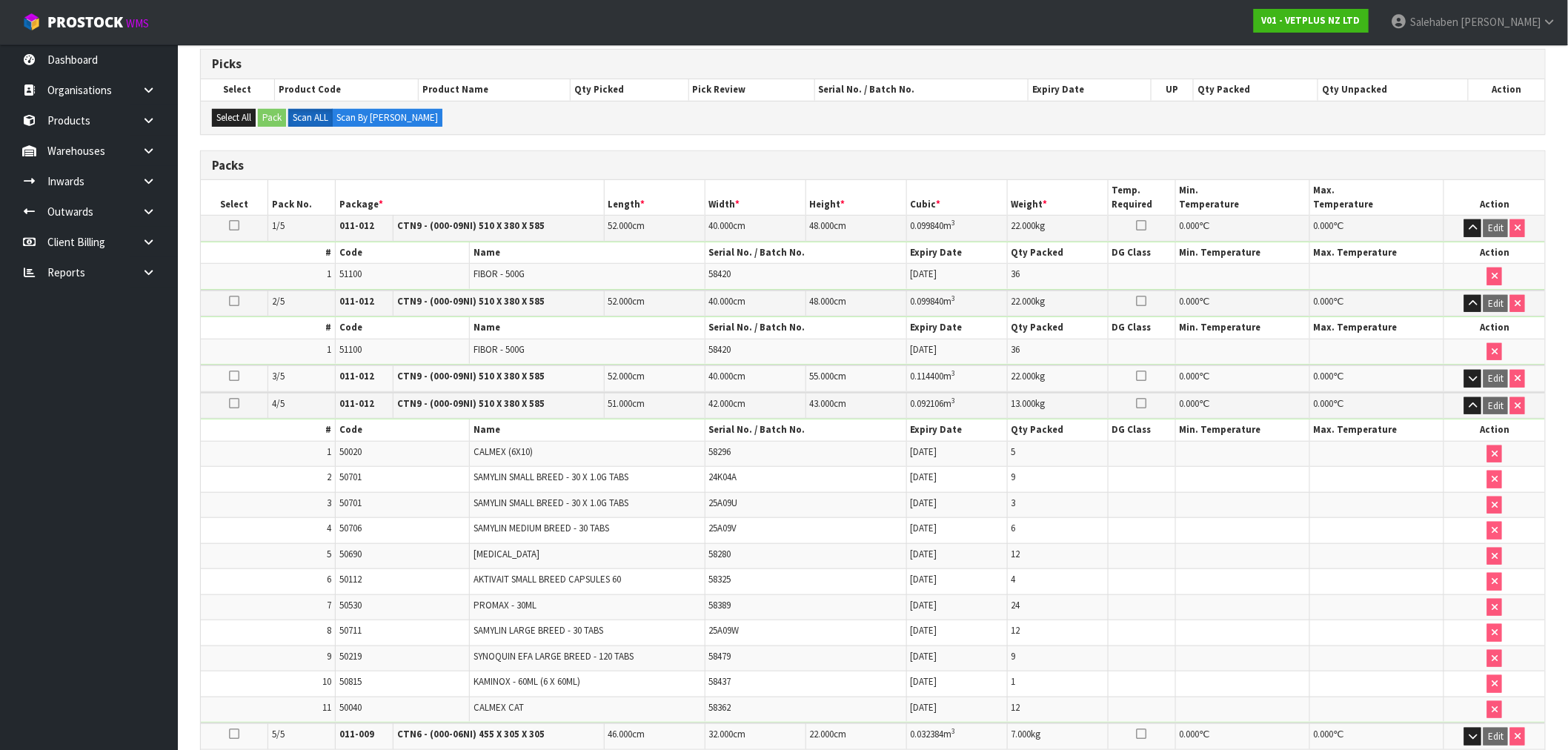
scroll to position [247, 0]
drag, startPoint x: 1478, startPoint y: 372, endPoint x: 1471, endPoint y: 375, distance: 7.6
click at [1478, 372] on button "button" at bounding box center [1473, 378] width 17 height 17
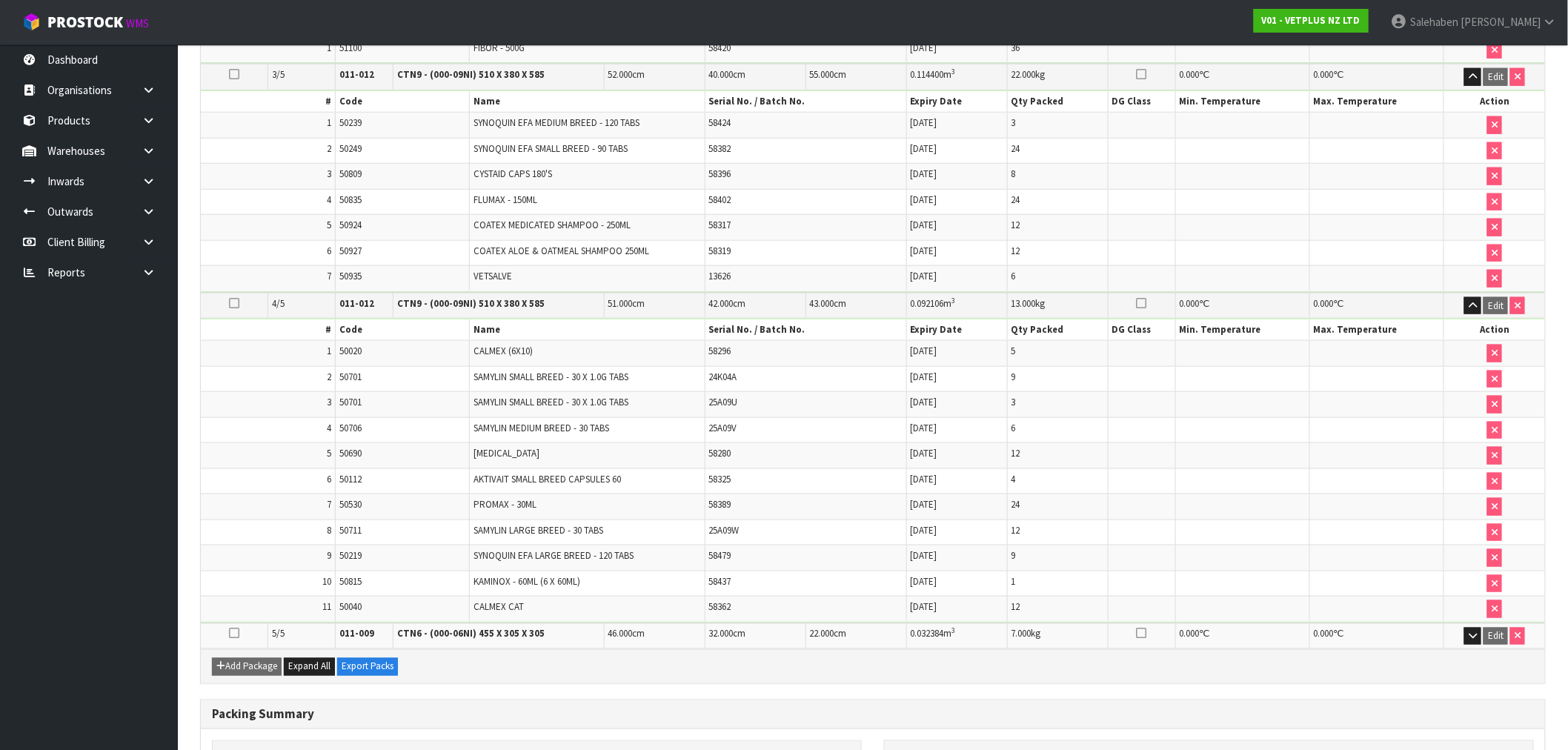
scroll to position [576, 0]
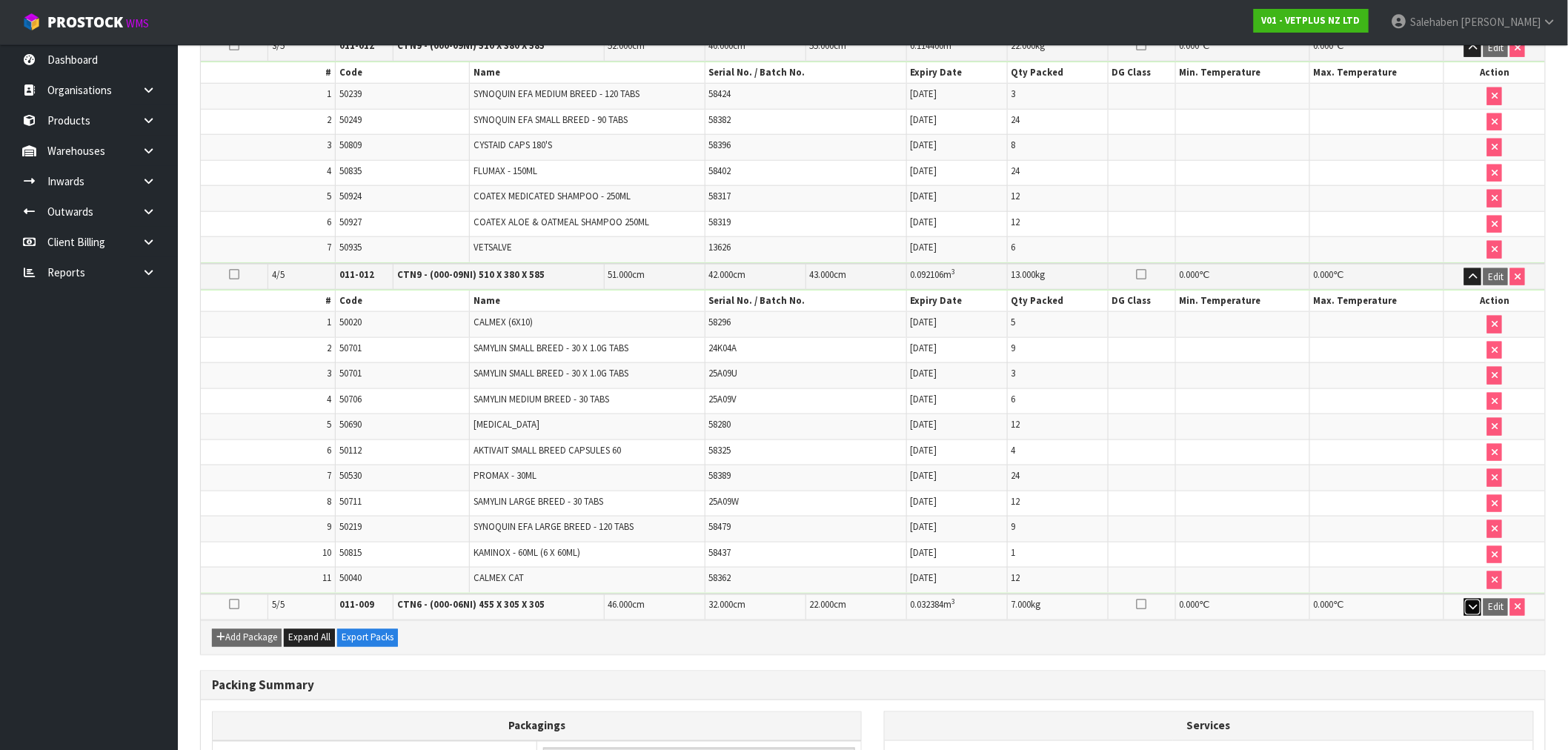
click at [1476, 612] on icon "button" at bounding box center [1472, 607] width 8 height 10
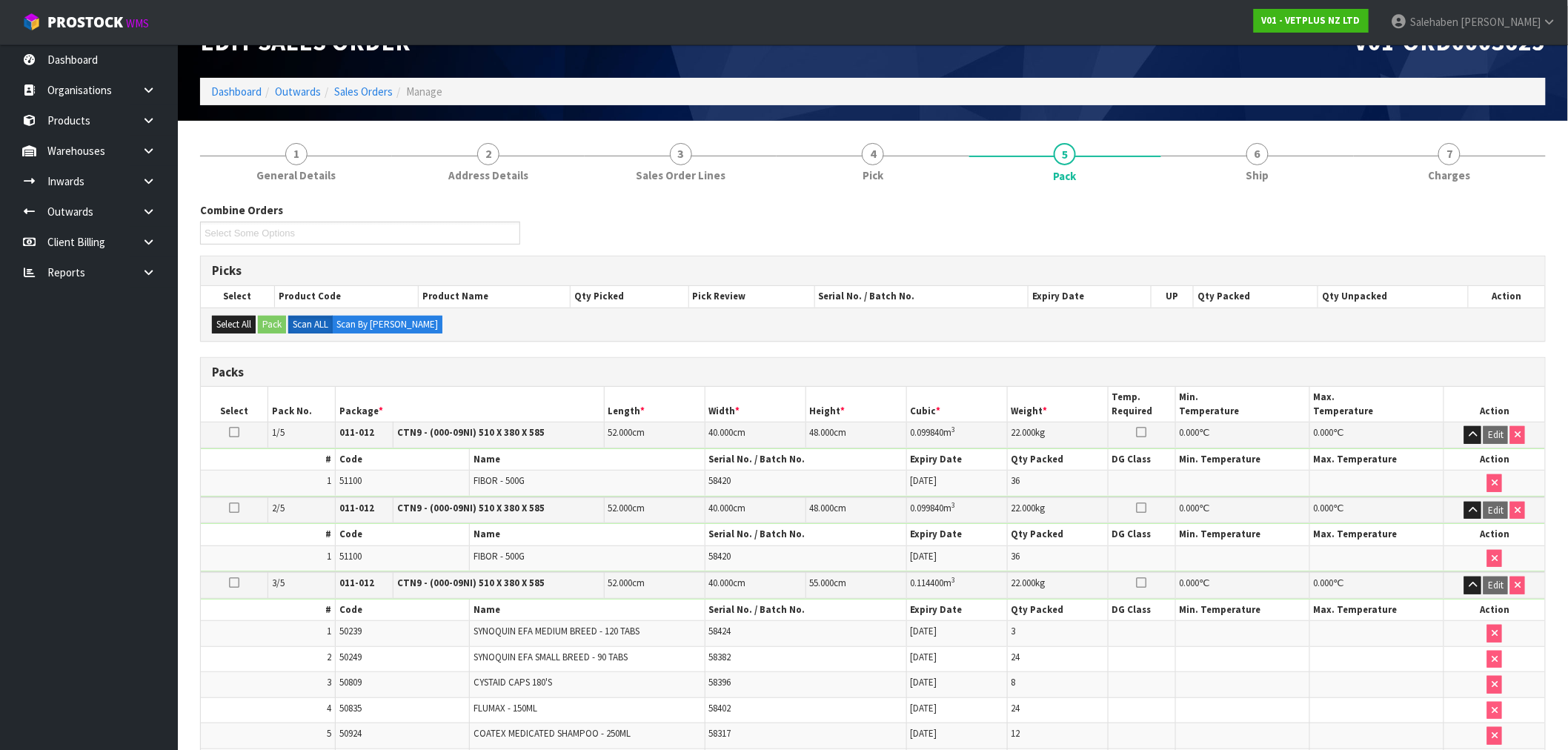
scroll to position [0, 0]
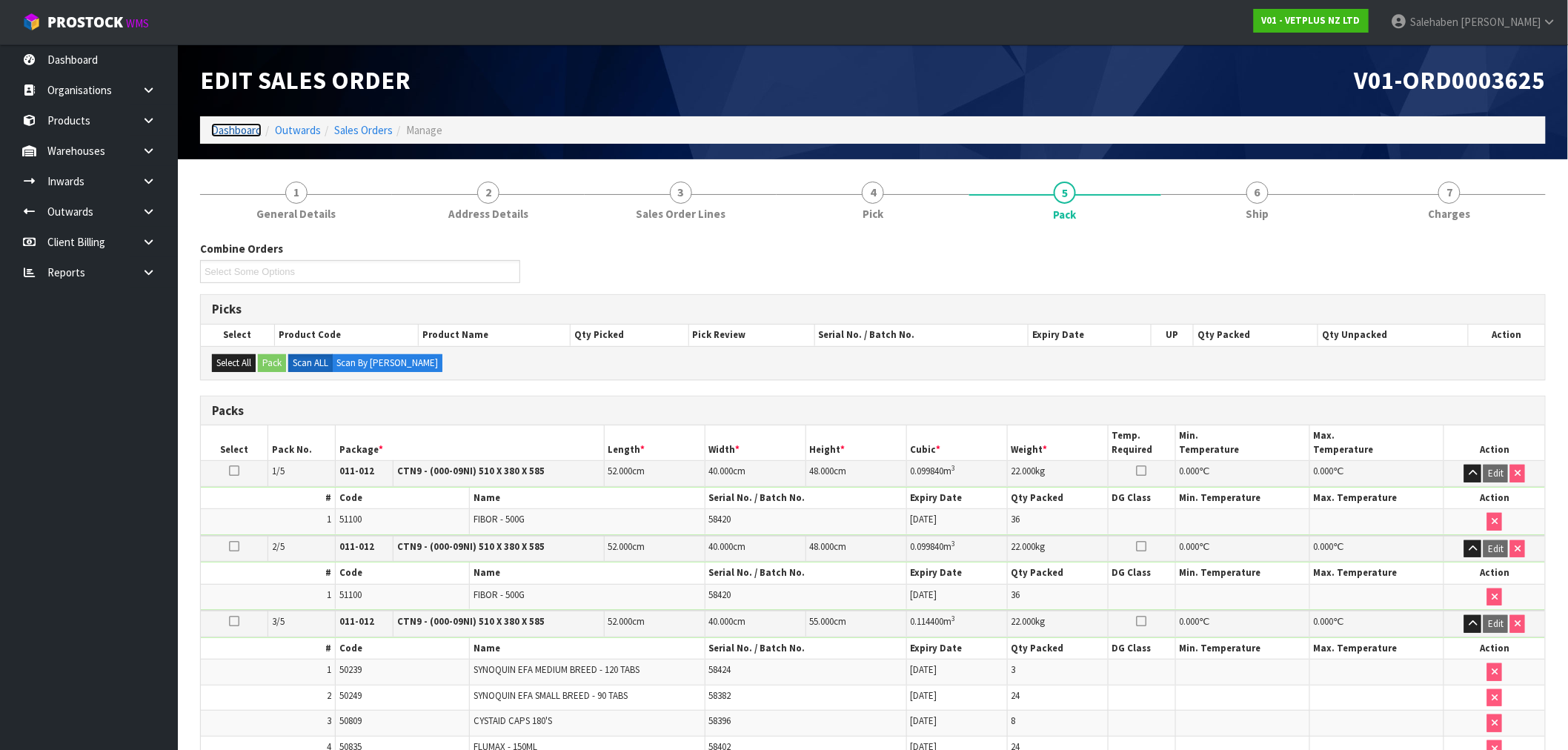
click at [240, 127] on link "Dashboard" at bounding box center [236, 130] width 51 height 14
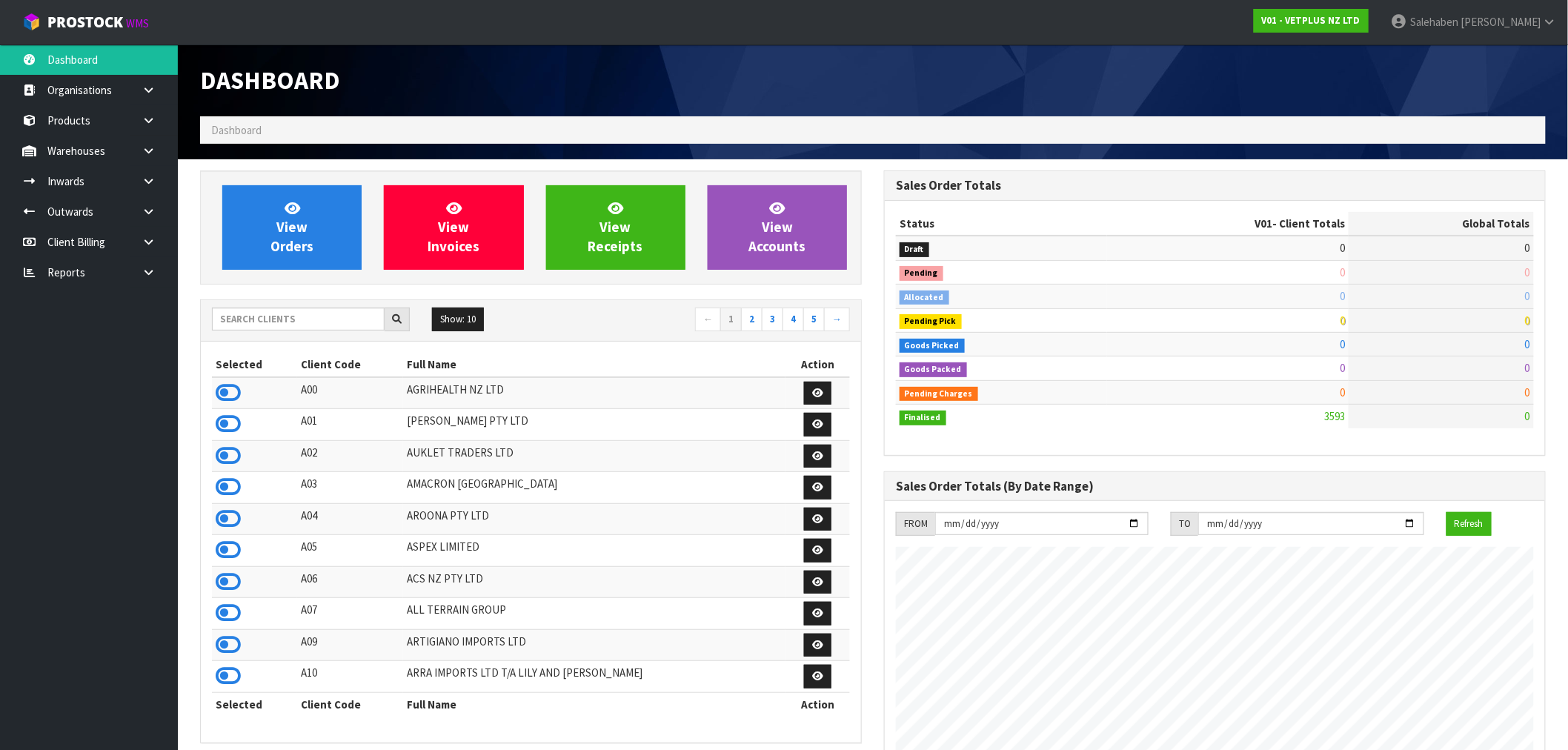
scroll to position [1123, 684]
click at [255, 322] on input "text" at bounding box center [298, 319] width 173 height 23
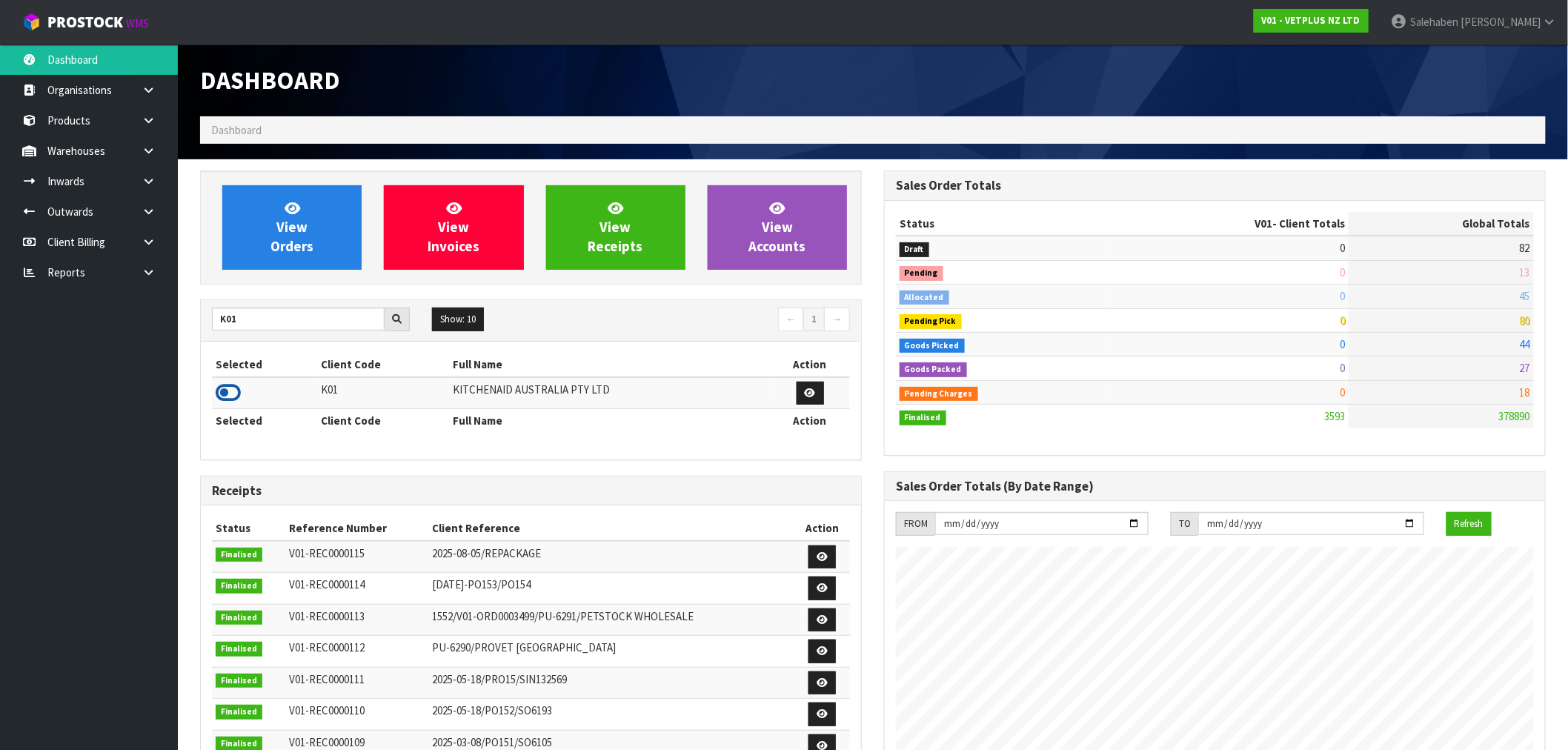
click at [217, 396] on icon at bounding box center [227, 393] width 25 height 23
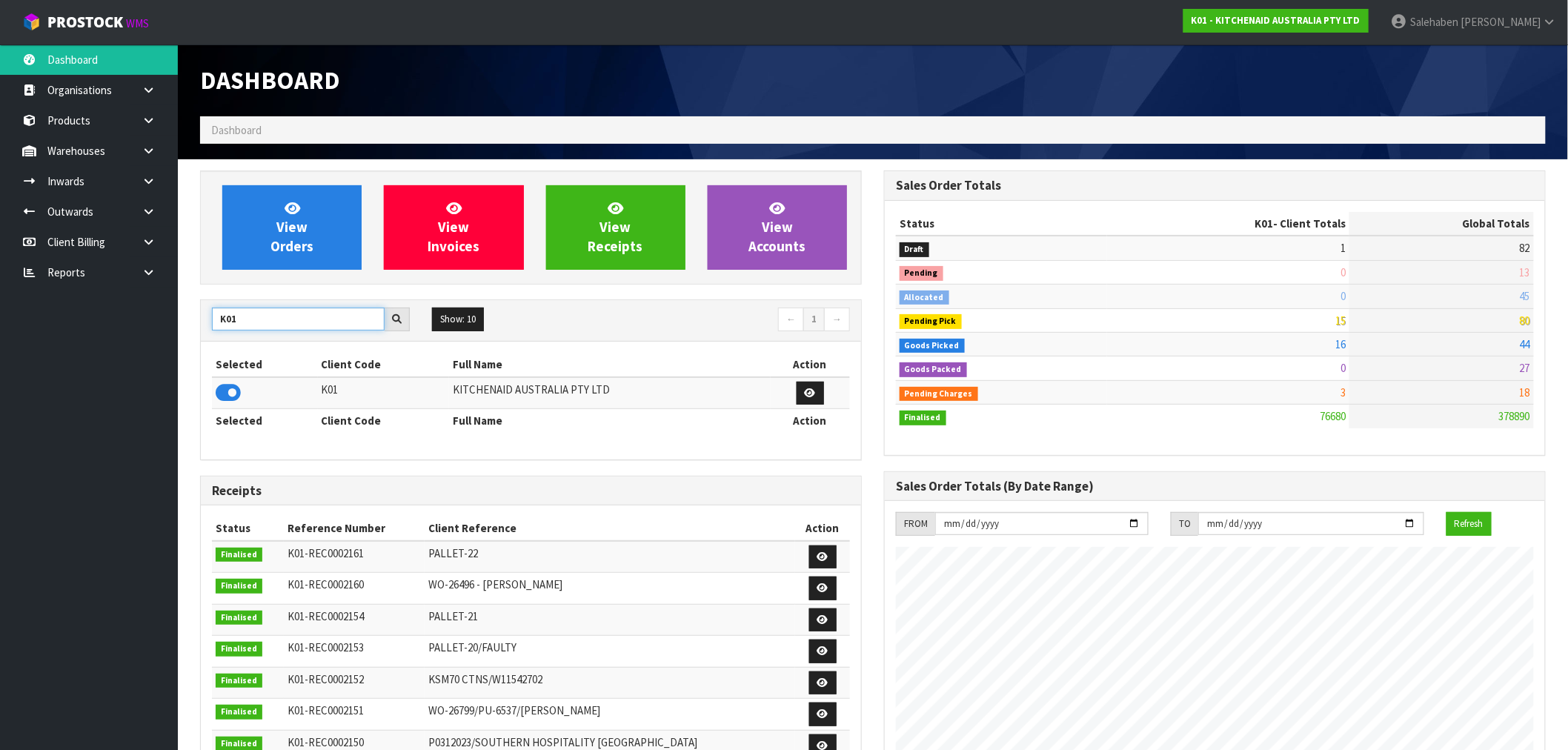
drag, startPoint x: 227, startPoint y: 324, endPoint x: 176, endPoint y: 329, distance: 51.2
click at [180, 329] on section "View Orders View Invoices View Receipts View Accounts K01 Show: 10 5 10 25 50 ←…" at bounding box center [872, 733] width 1390 height 1146
click at [190, 328] on section "View Orders View Invoices View Receipts View Accounts d00 Show: 10 5 10 25 50 ←…" at bounding box center [872, 733] width 1390 height 1146
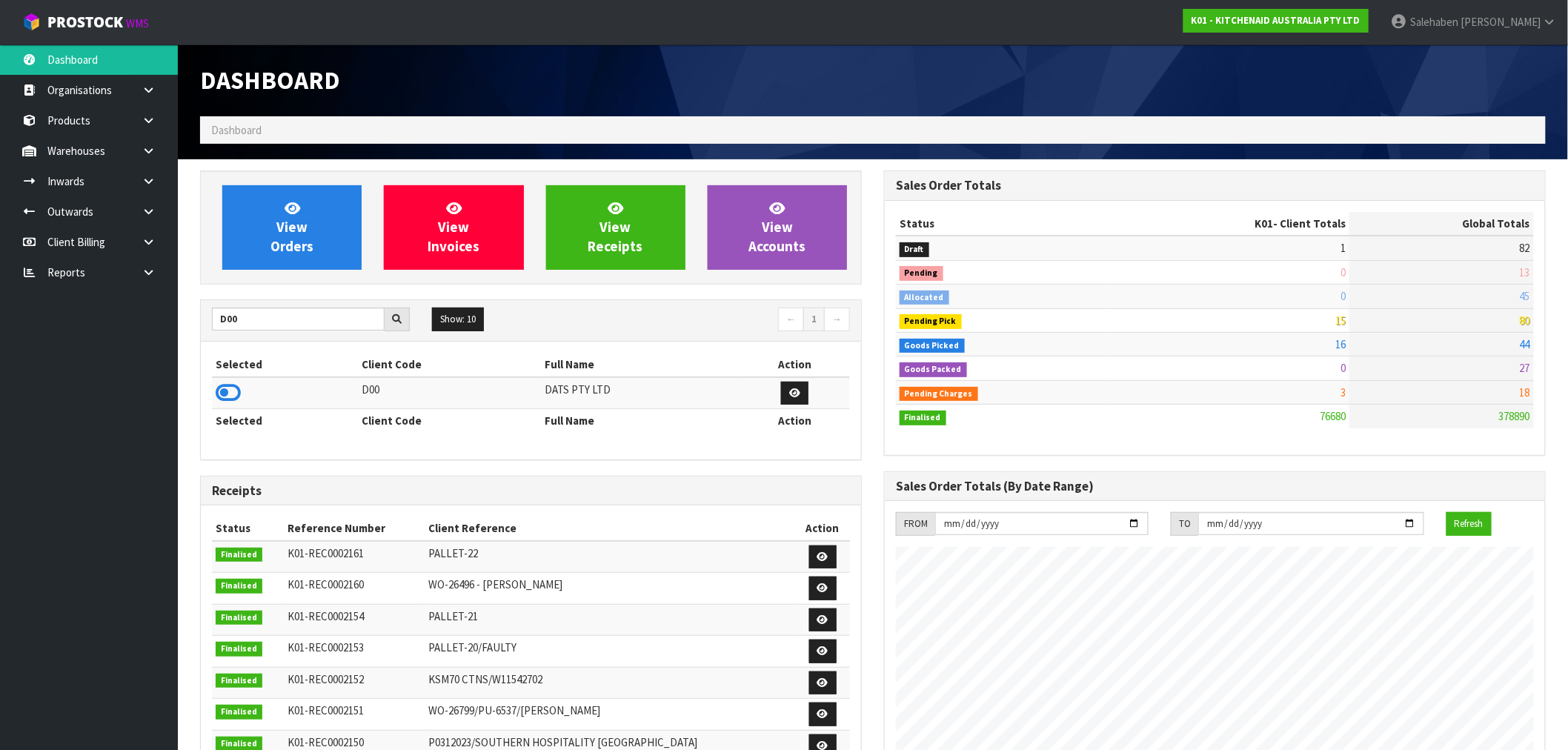
click at [230, 398] on icon at bounding box center [227, 393] width 25 height 23
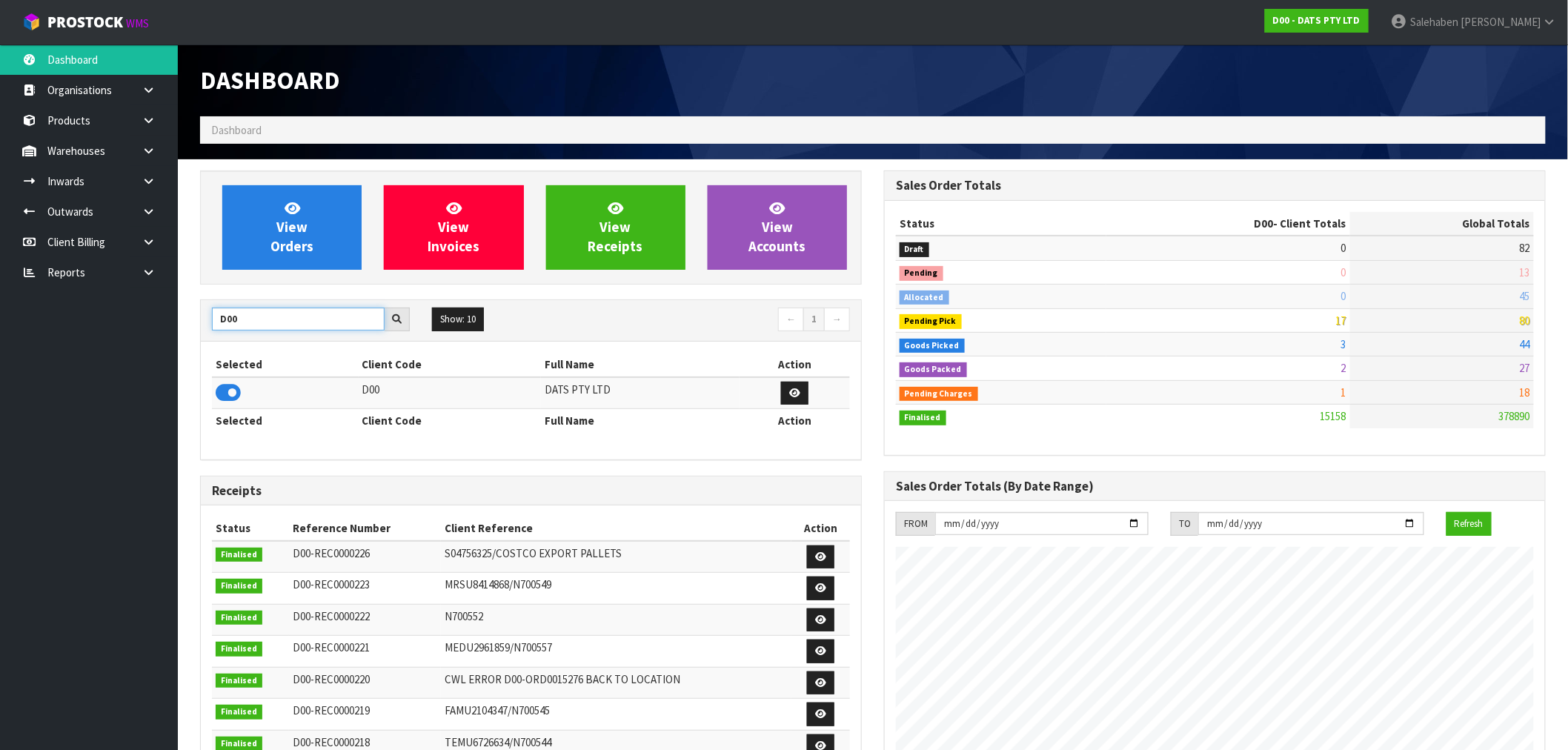
drag, startPoint x: 256, startPoint y: 313, endPoint x: 187, endPoint y: 338, distance: 73.4
click at [189, 338] on div "View Orders View Invoices View Receipts View Accounts D00 Show: 10 5 10 25 50 ←…" at bounding box center [531, 621] width 684 height 900
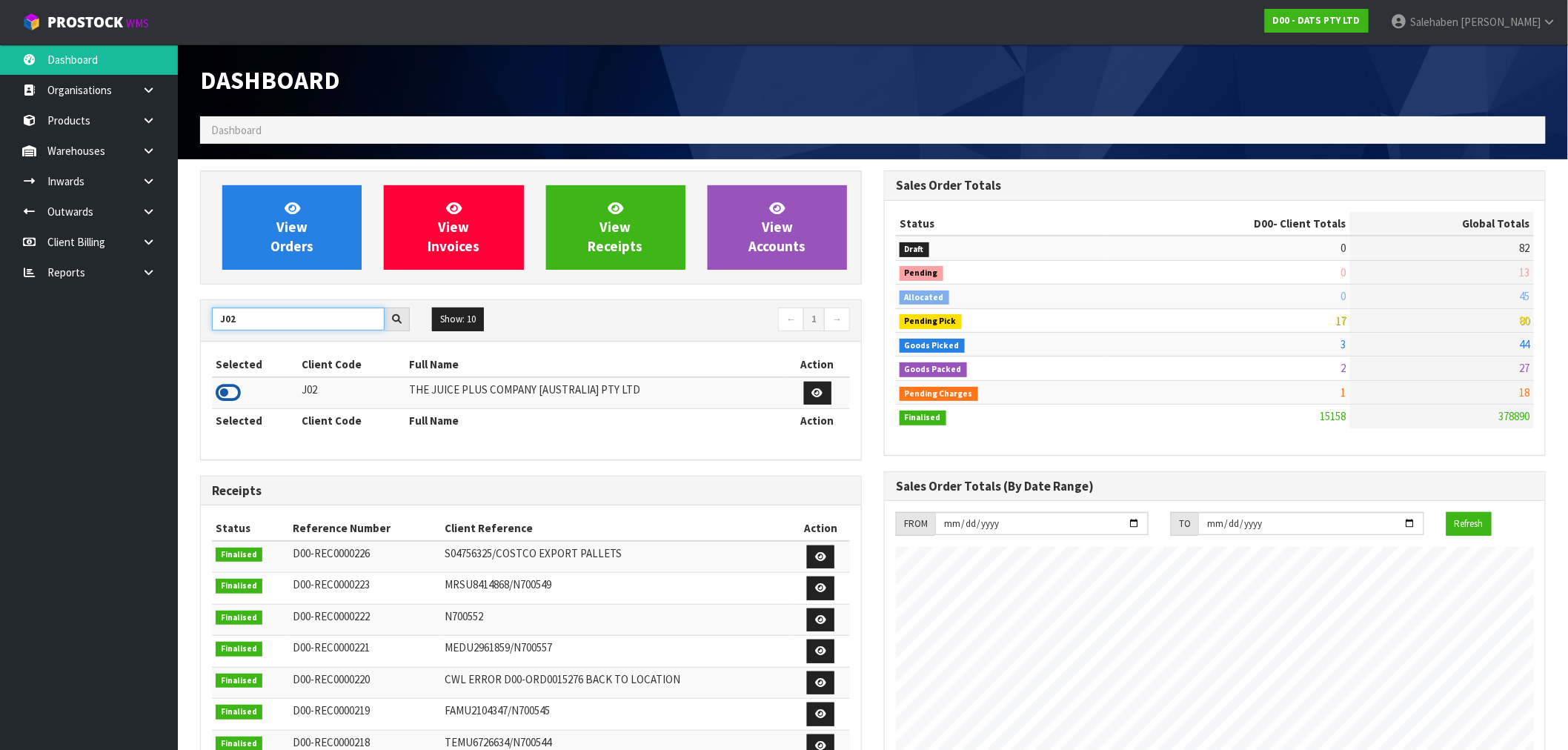
type input "J02"
click at [225, 384] on icon at bounding box center [227, 393] width 25 height 23
